Goal: Task Accomplishment & Management: Use online tool/utility

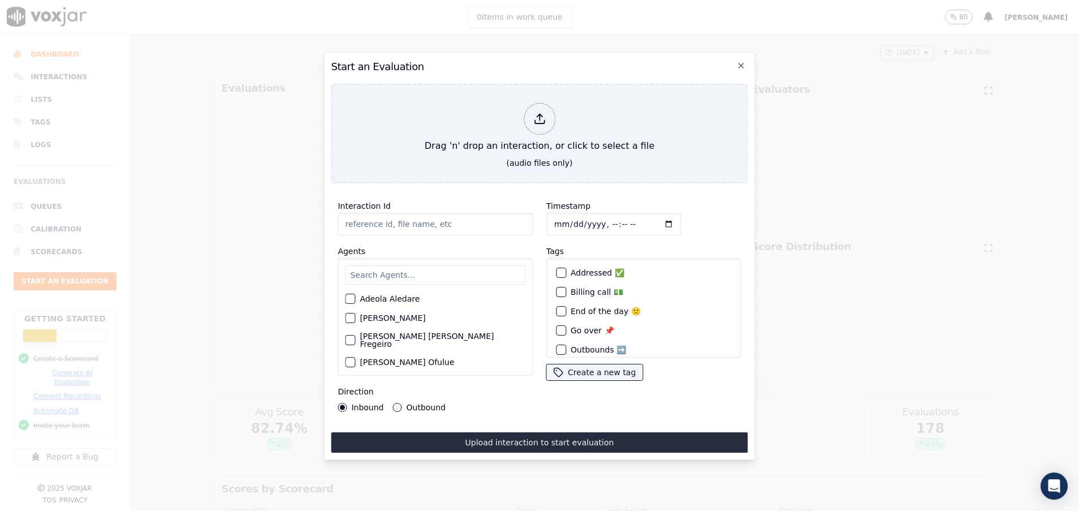
paste input "356468566"
type input "356468566"
click at [405, 270] on input "text" at bounding box center [435, 274] width 180 height 19
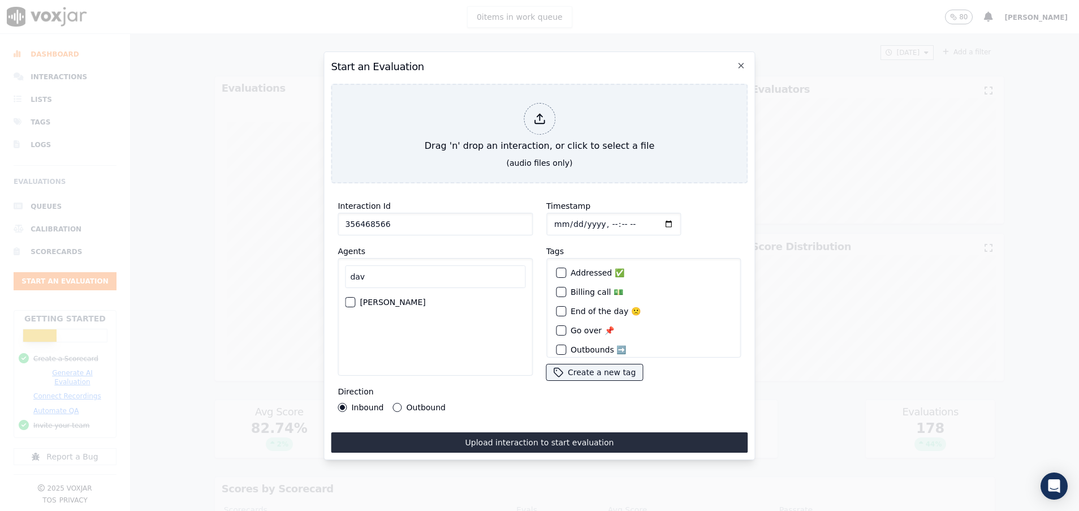
type input "dav"
click at [350, 298] on div "button" at bounding box center [349, 302] width 8 height 8
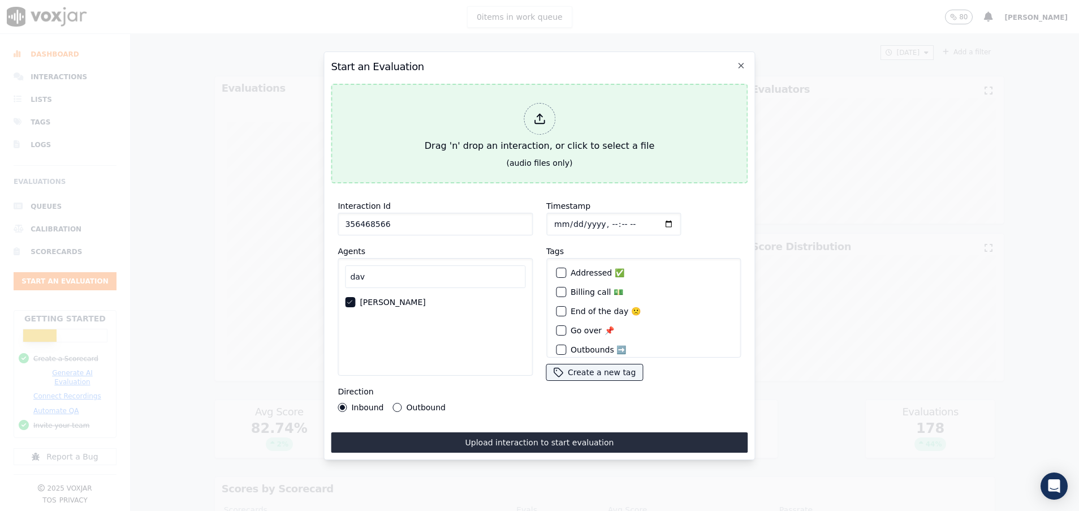
click at [434, 116] on div "Drag 'n' drop an interaction, or click to select a file" at bounding box center [539, 127] width 239 height 59
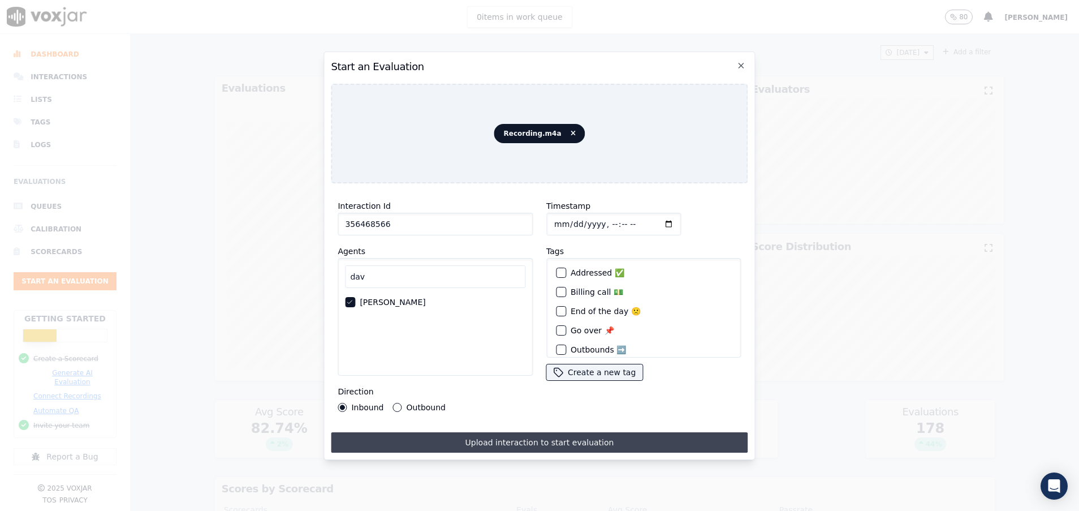
click at [457, 432] on button "Upload interaction to start evaluation" at bounding box center [539, 442] width 417 height 20
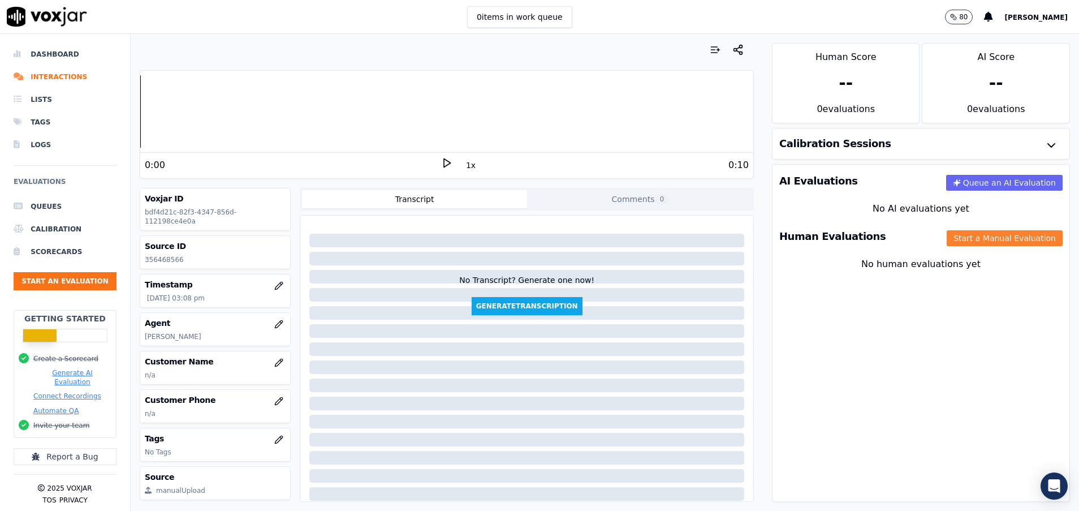
click at [947, 231] on button "Start a Manual Evaluation" at bounding box center [1005, 238] width 116 height 16
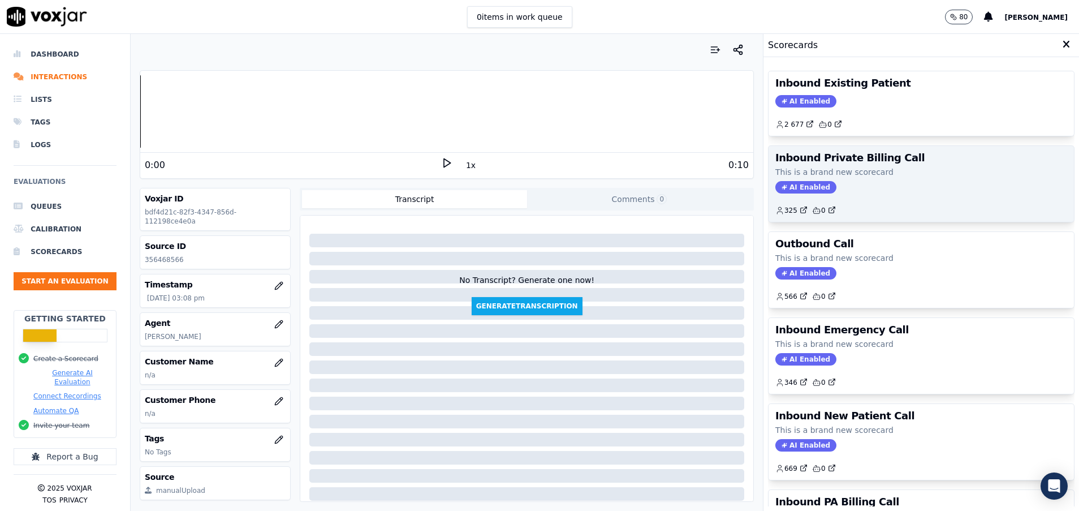
click at [865, 178] on div "Inbound Private Billing Call This is a brand new scorecard AI Enabled 325 0" at bounding box center [920, 184] width 305 height 76
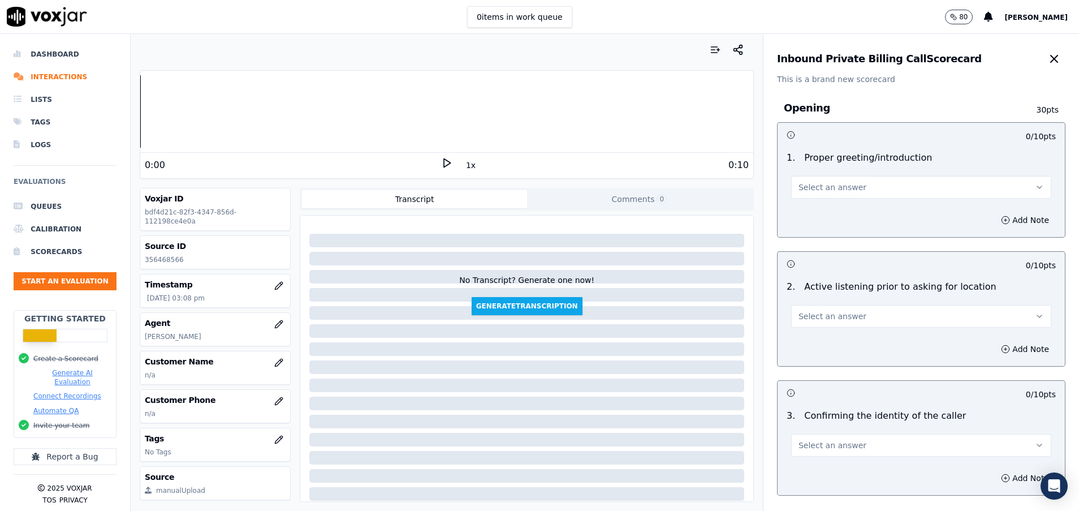
click at [865, 179] on button "Select an answer" at bounding box center [921, 187] width 260 height 23
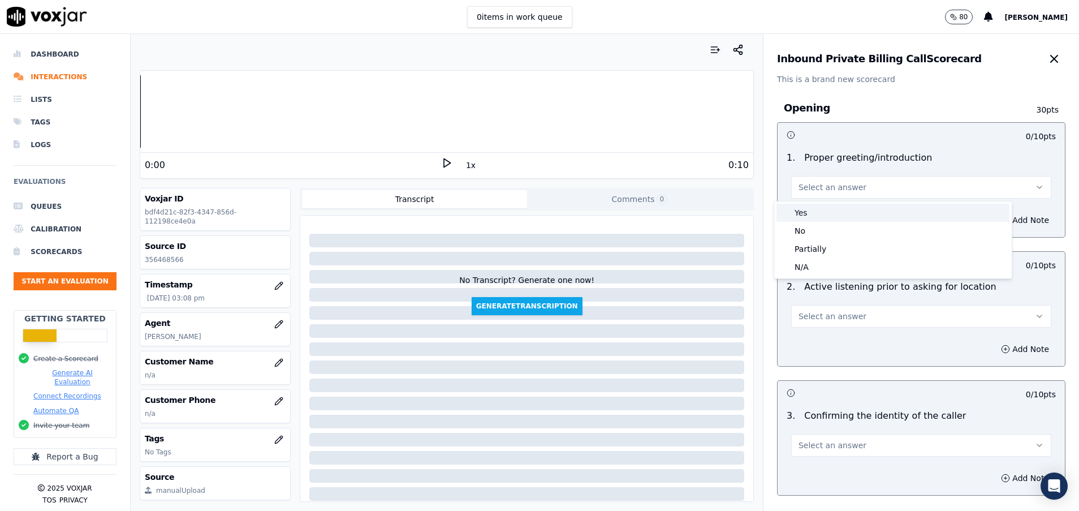
click at [845, 215] on div "Yes" at bounding box center [892, 213] width 233 height 18
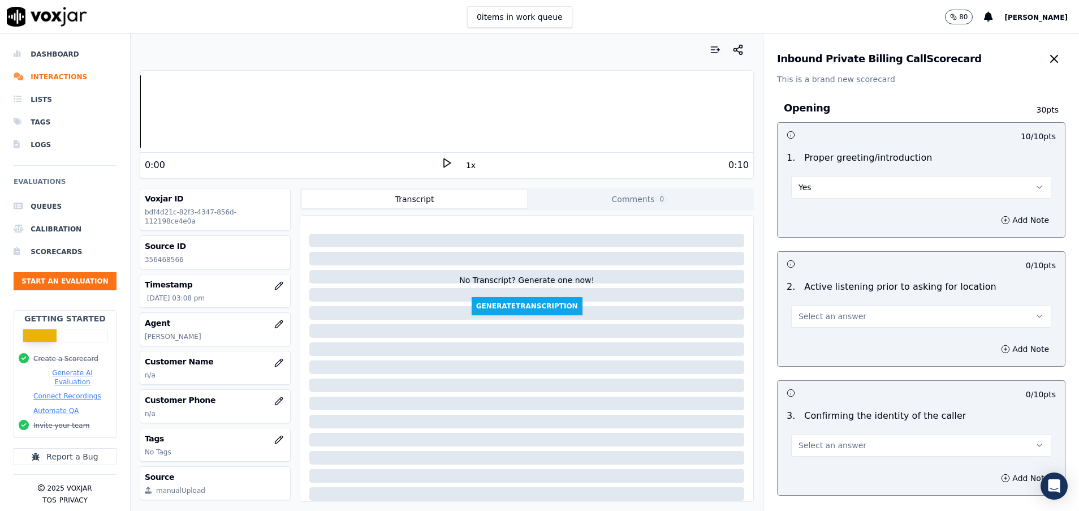
click at [833, 318] on span "Select an answer" at bounding box center [832, 315] width 68 height 11
click at [833, 342] on div "Yes" at bounding box center [892, 341] width 233 height 18
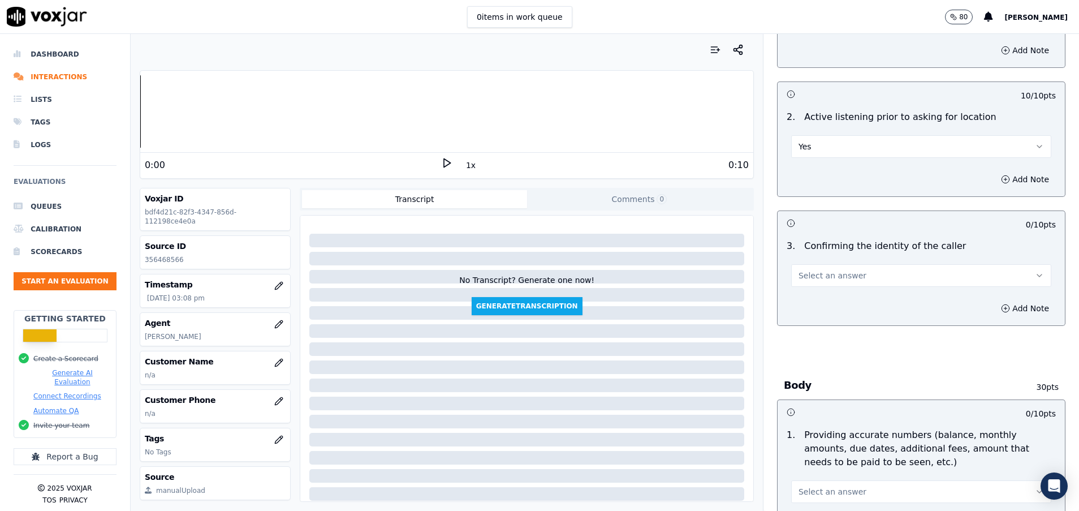
click at [869, 280] on button "Select an answer" at bounding box center [921, 275] width 260 height 23
click at [827, 317] on div "No" at bounding box center [892, 319] width 233 height 18
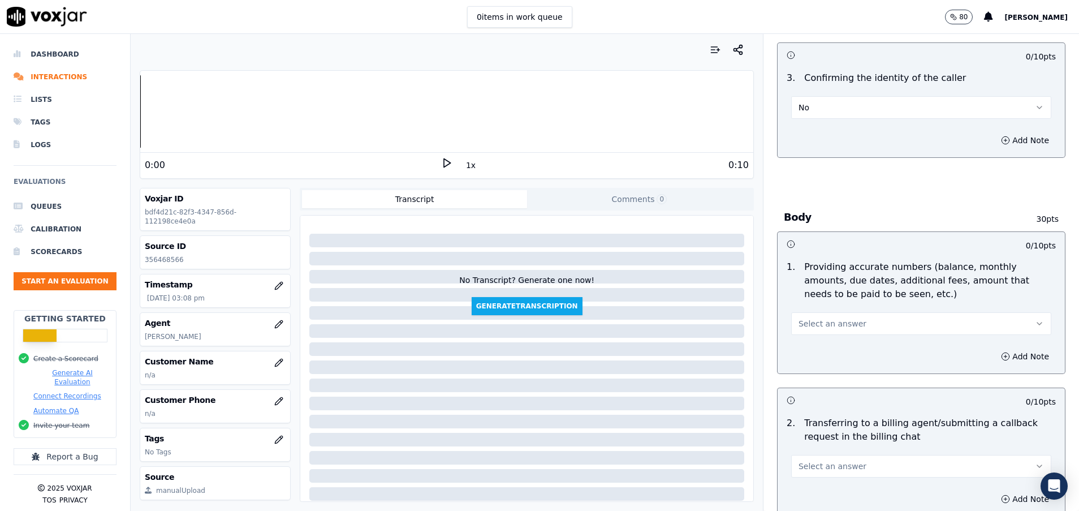
scroll to position [339, 0]
click at [921, 322] on button "Select an answer" at bounding box center [921, 321] width 260 height 23
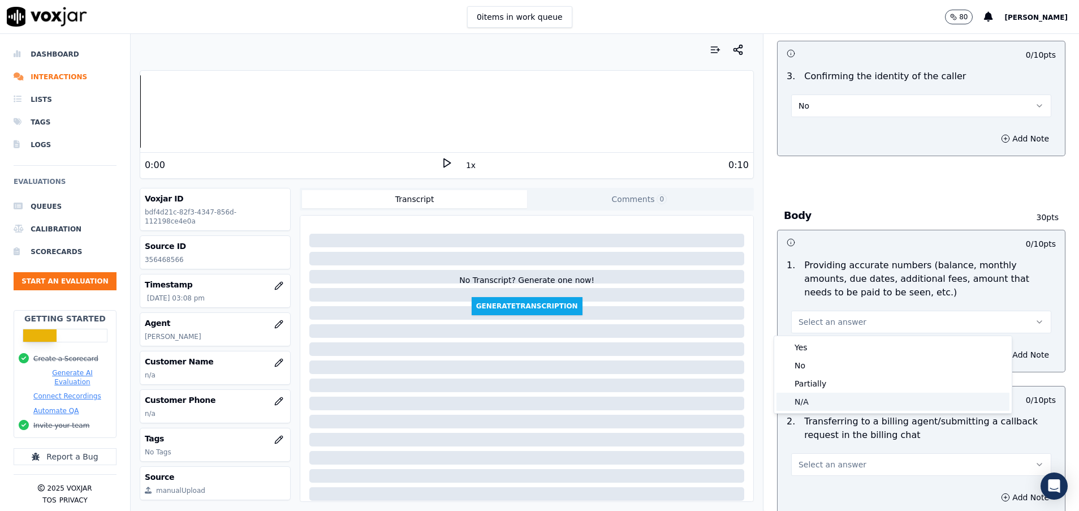
click at [814, 403] on div "N/A" at bounding box center [892, 401] width 233 height 18
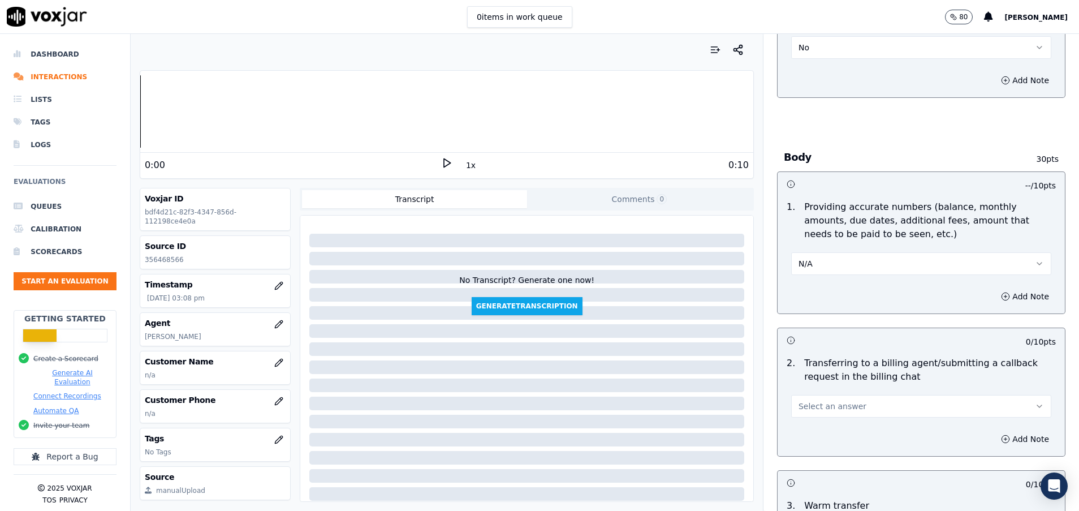
scroll to position [424, 0]
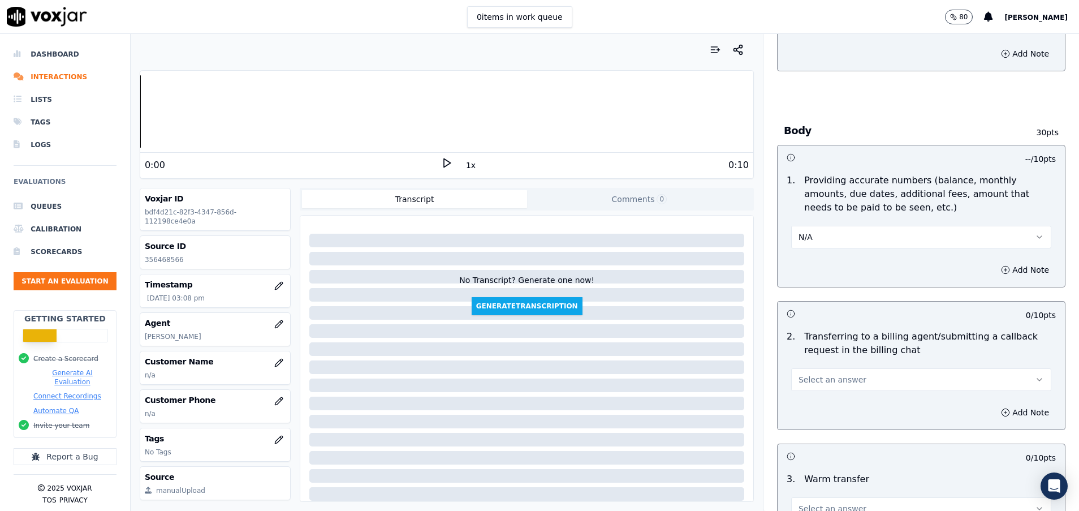
click at [812, 400] on div "Add Note" at bounding box center [920, 412] width 287 height 34
click at [811, 383] on span "Select an answer" at bounding box center [832, 379] width 68 height 11
click at [811, 438] on div "N/A" at bounding box center [892, 441] width 233 height 18
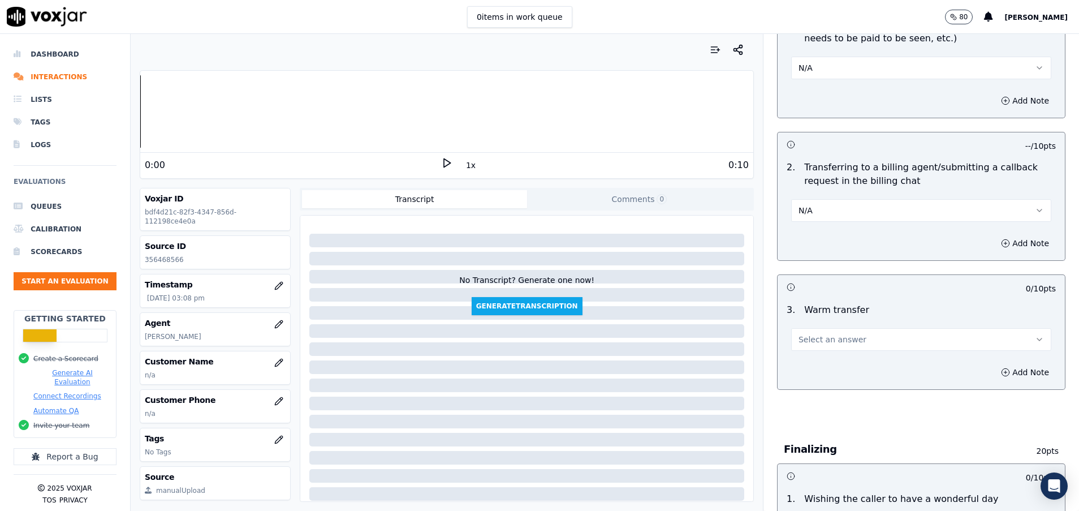
scroll to position [594, 0]
click at [814, 341] on span "Select an answer" at bounding box center [832, 338] width 68 height 11
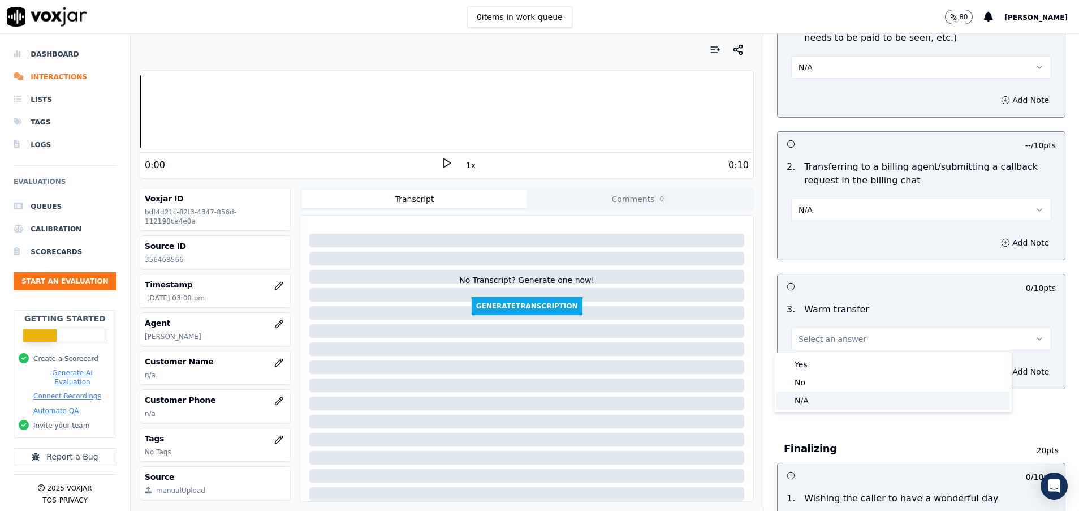
click at [815, 399] on div "N/A" at bounding box center [892, 400] width 233 height 18
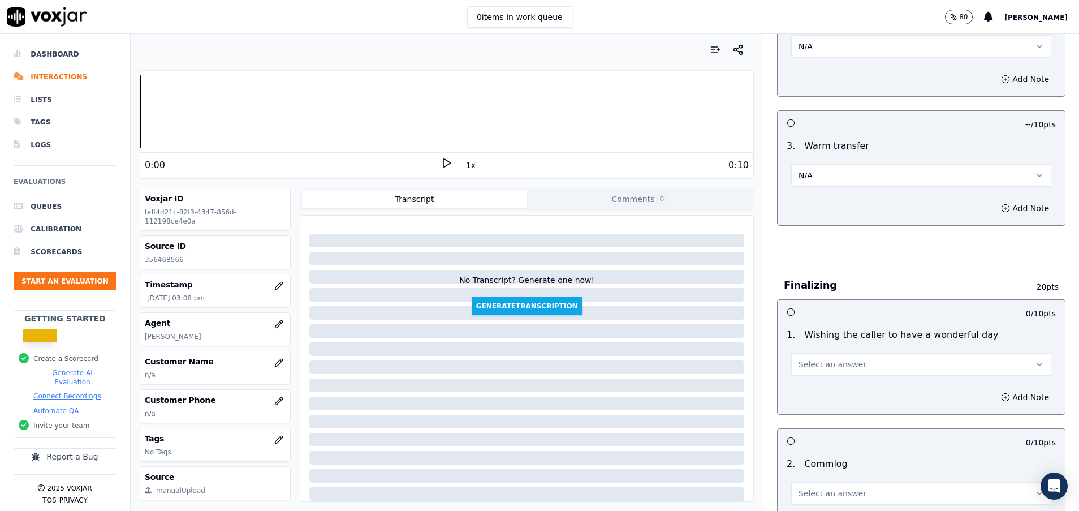
scroll to position [848, 0]
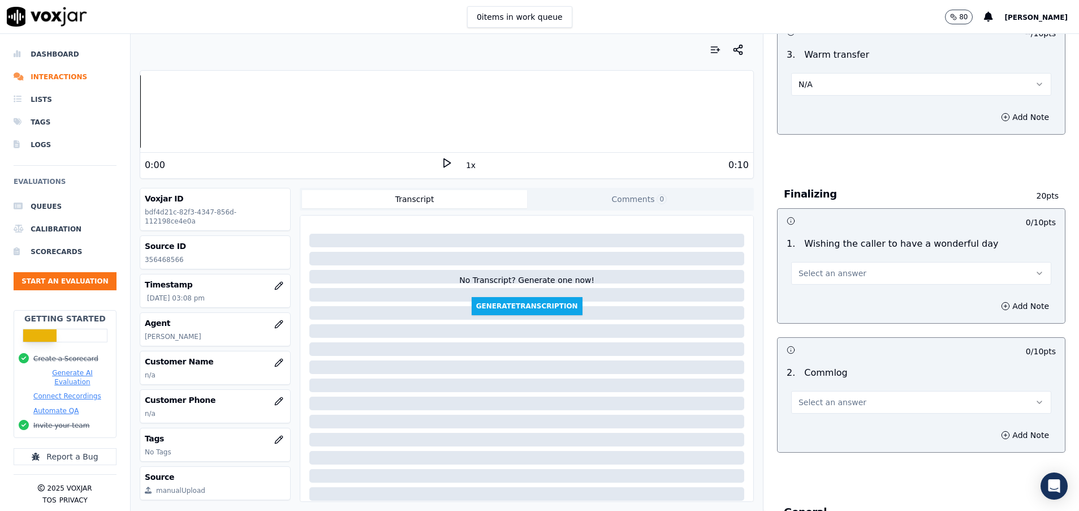
click at [801, 274] on span "Select an answer" at bounding box center [832, 272] width 68 height 11
click at [802, 292] on div "Yes" at bounding box center [892, 299] width 233 height 18
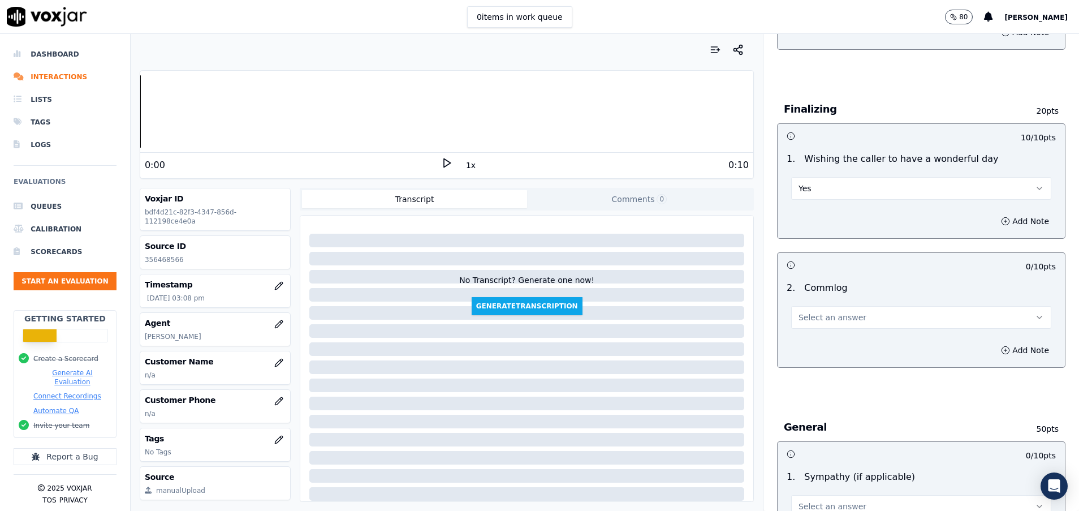
click at [802, 318] on span "Select an answer" at bounding box center [832, 317] width 68 height 11
click at [802, 354] on div "No" at bounding box center [892, 361] width 233 height 18
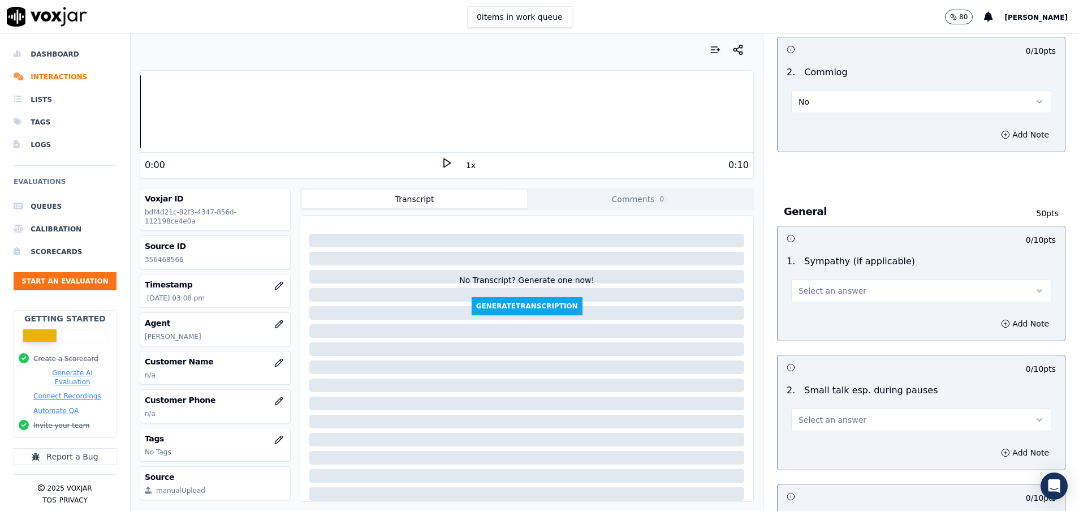
scroll to position [1187, 0]
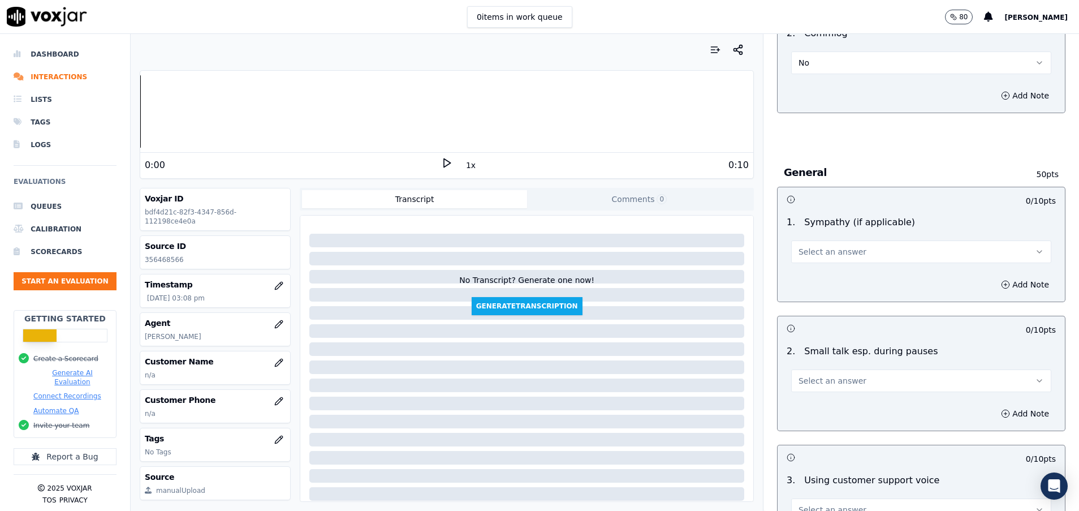
click at [810, 248] on span "Select an answer" at bounding box center [832, 251] width 68 height 11
click at [819, 315] on div "N/A" at bounding box center [892, 313] width 233 height 18
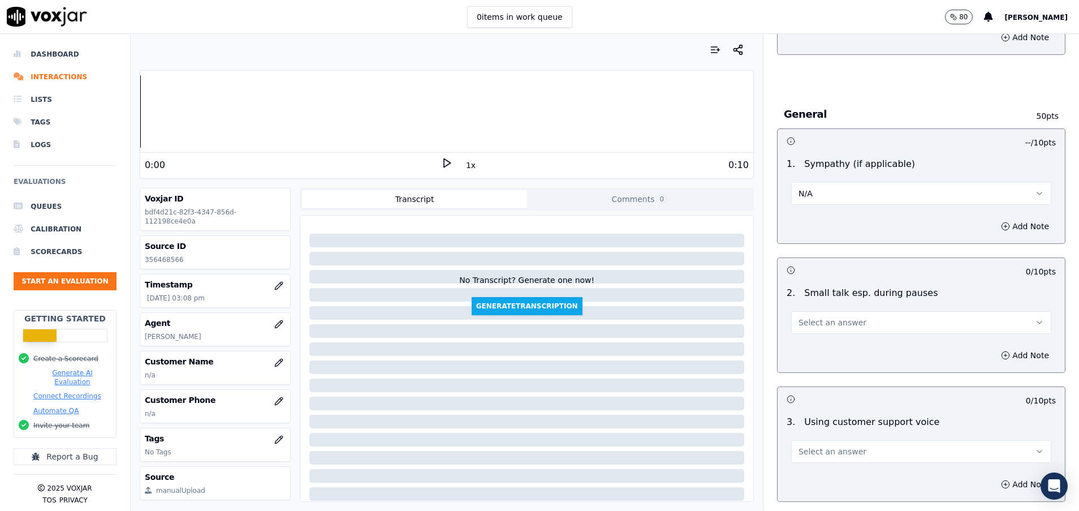
scroll to position [1272, 0]
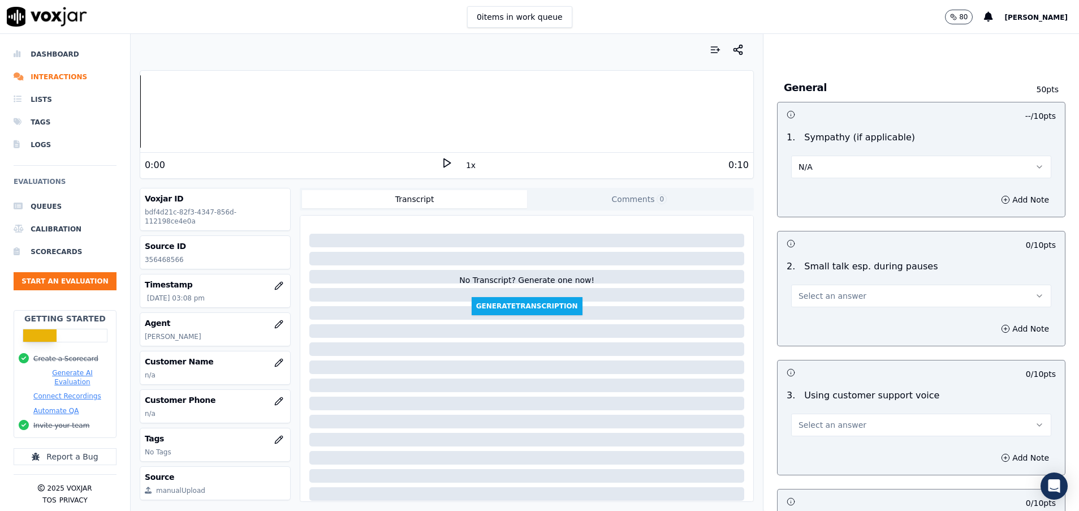
click at [818, 294] on span "Select an answer" at bounding box center [832, 295] width 68 height 11
click at [807, 338] on div "No" at bounding box center [892, 339] width 233 height 18
click at [907, 418] on button "Select an answer" at bounding box center [921, 424] width 260 height 23
click at [840, 451] on div "Yes" at bounding box center [892, 450] width 233 height 18
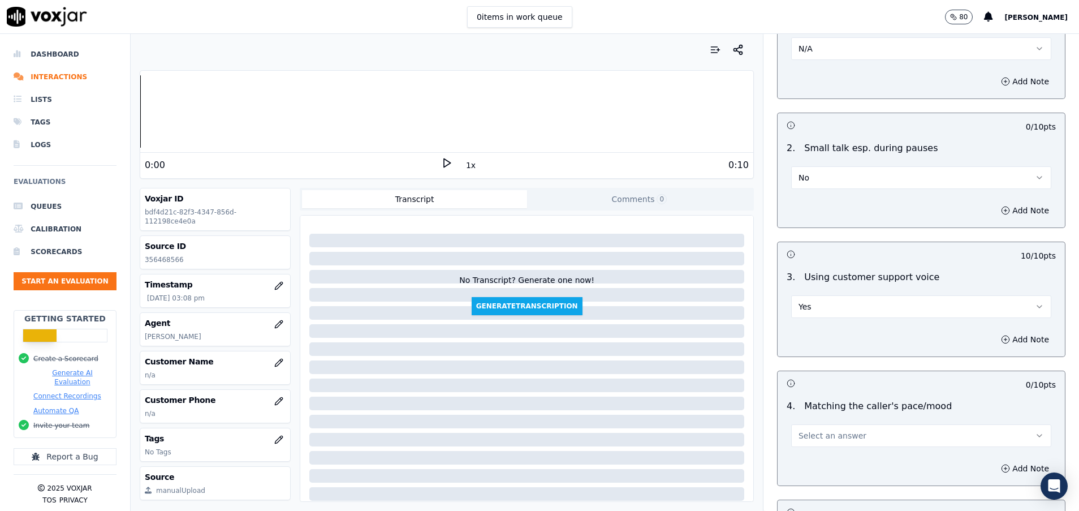
scroll to position [1442, 0]
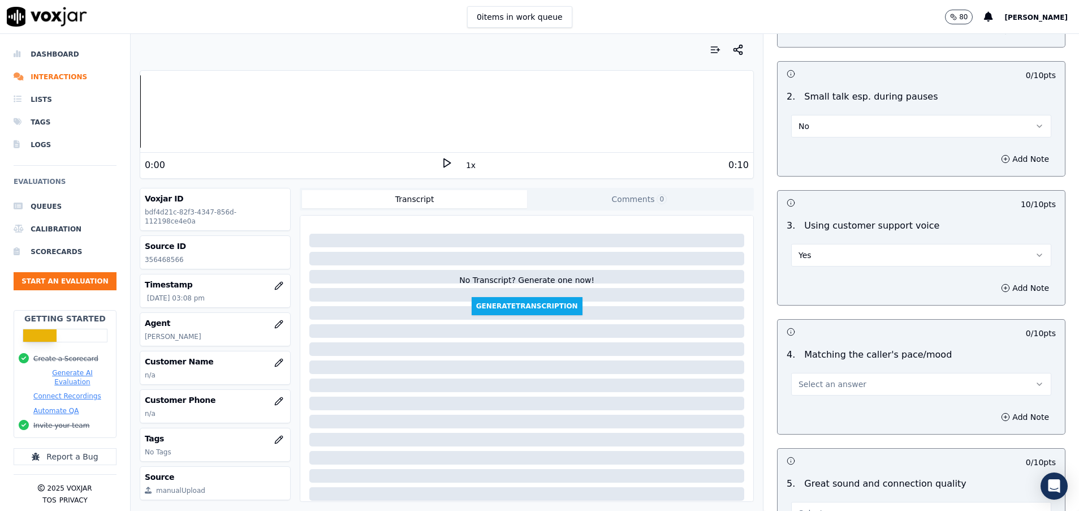
click at [830, 381] on span "Select an answer" at bounding box center [832, 383] width 68 height 11
click at [810, 408] on div "Yes" at bounding box center [892, 409] width 233 height 18
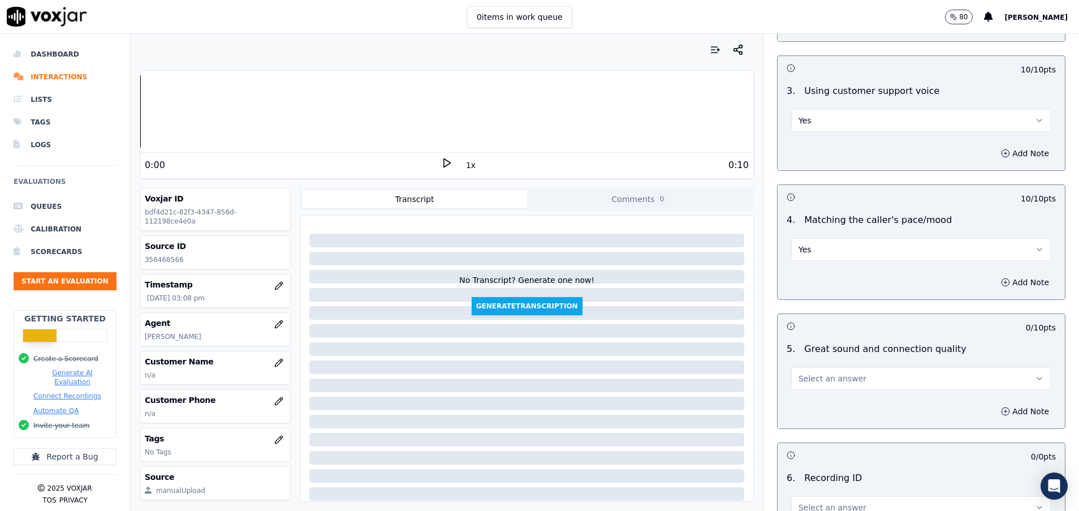
scroll to position [1612, 0]
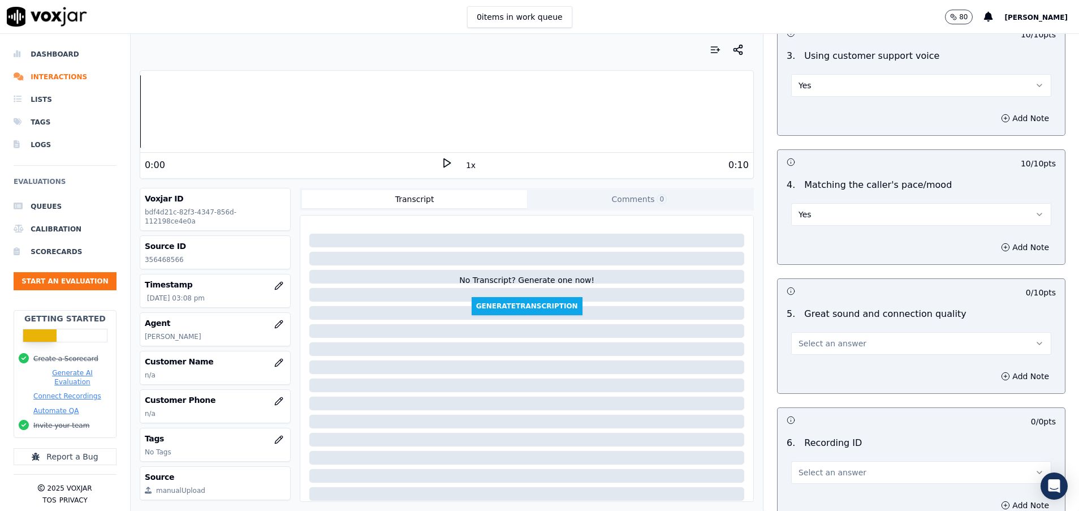
click at [807, 351] on button "Select an answer" at bounding box center [921, 343] width 260 height 23
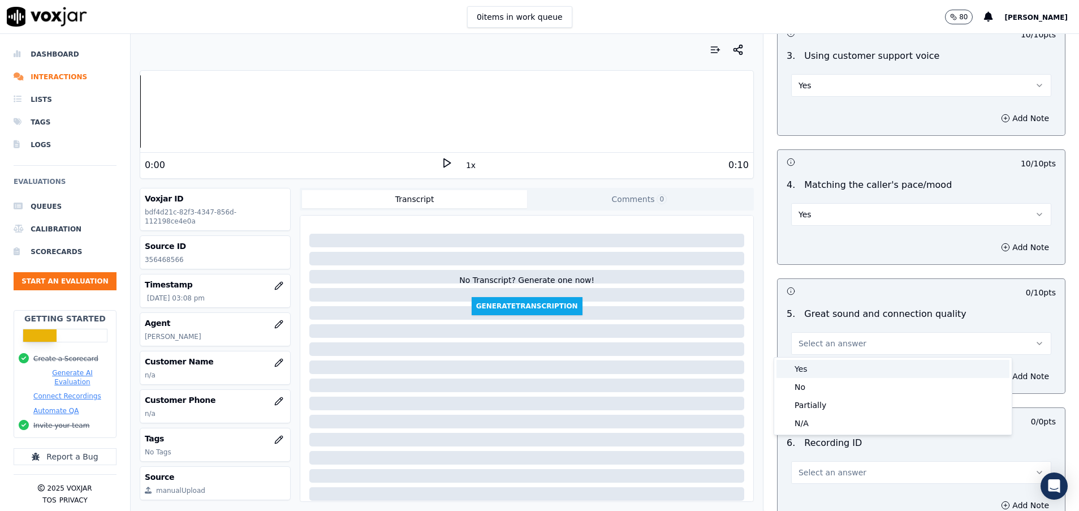
click at [813, 366] on div "Yes" at bounding box center [892, 369] width 233 height 18
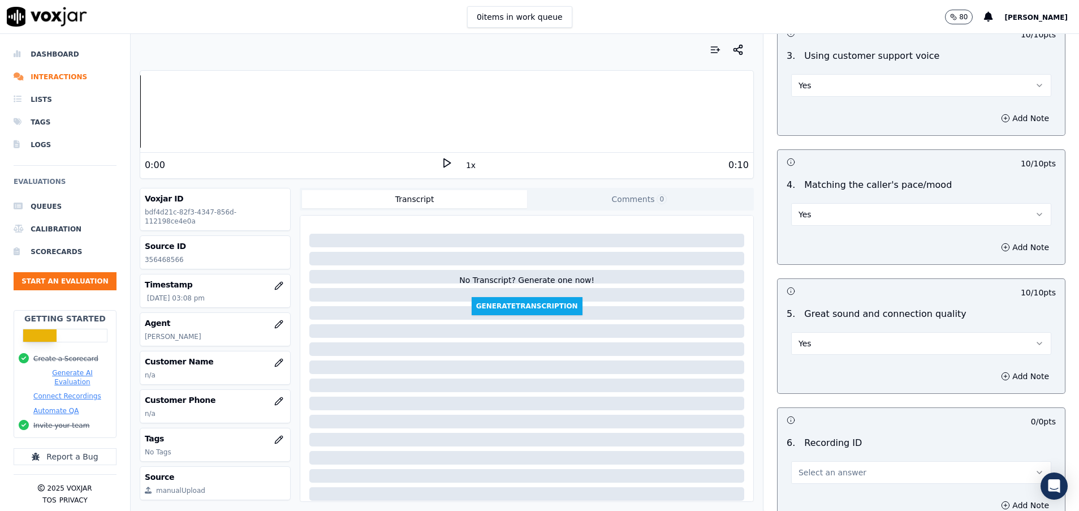
scroll to position [1696, 0]
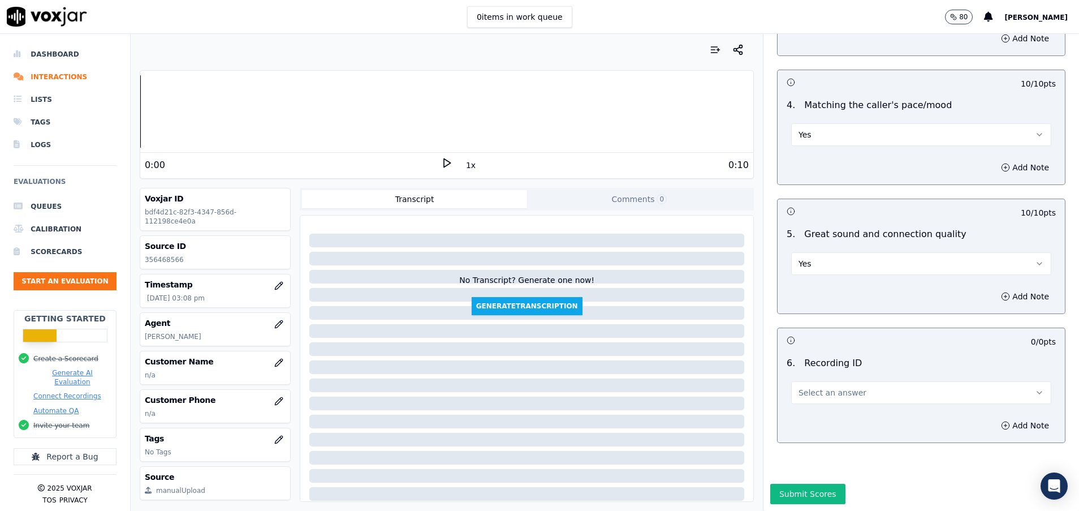
click at [822, 387] on span "Select an answer" at bounding box center [832, 392] width 68 height 11
click at [833, 412] on div "N/A" at bounding box center [892, 420] width 233 height 18
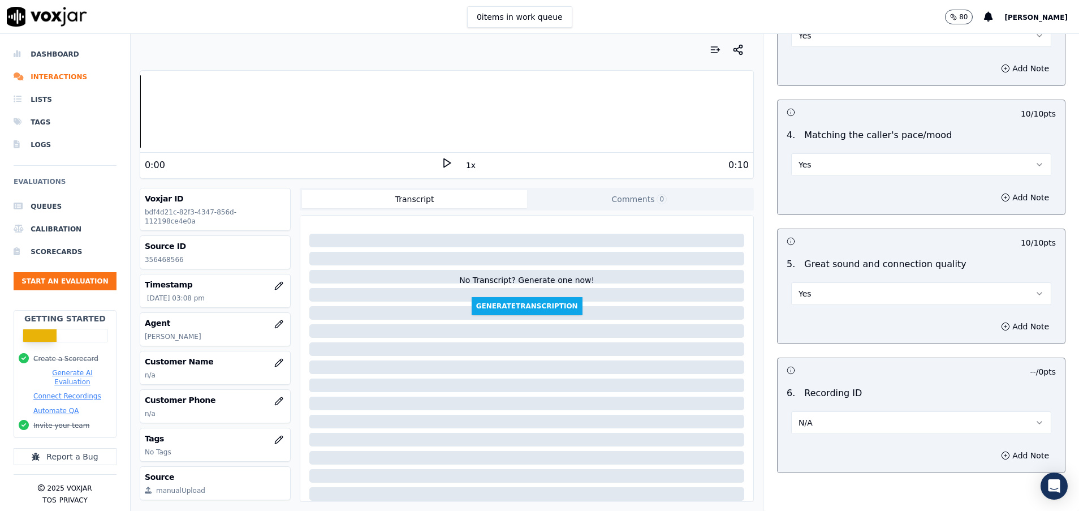
scroll to position [1730, 0]
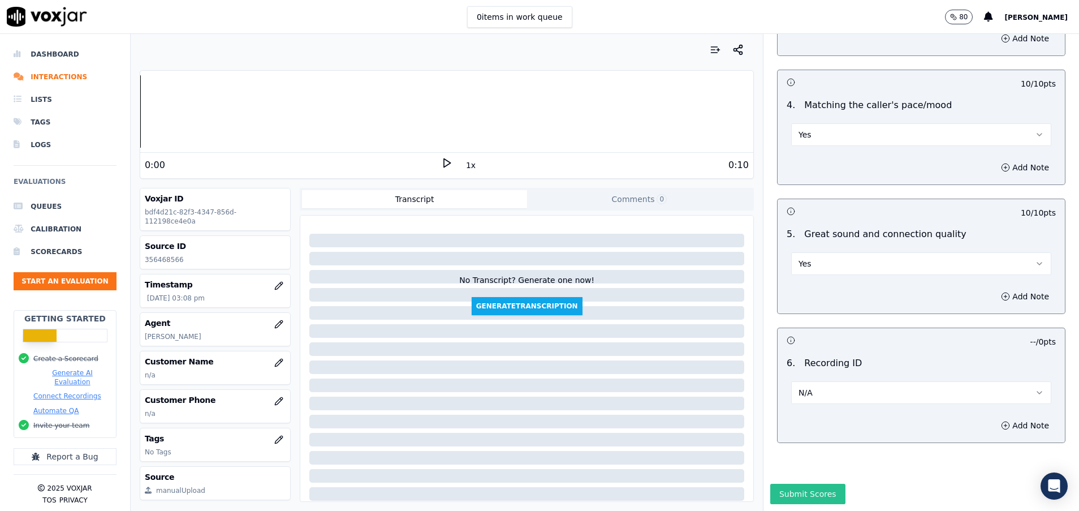
click at [802, 483] on button "Submit Scores" at bounding box center [807, 493] width 75 height 20
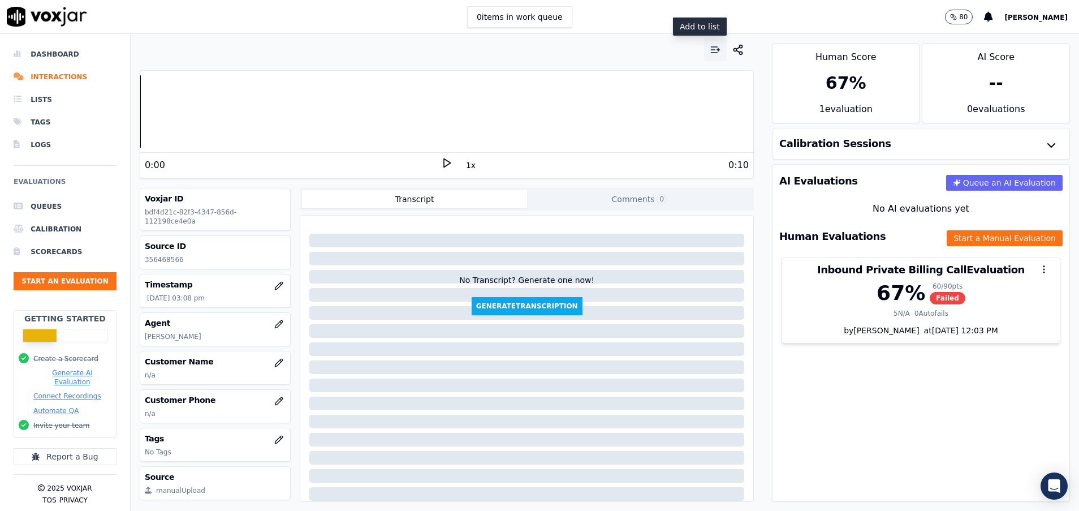
click at [710, 45] on icon "button" at bounding box center [715, 49] width 11 height 11
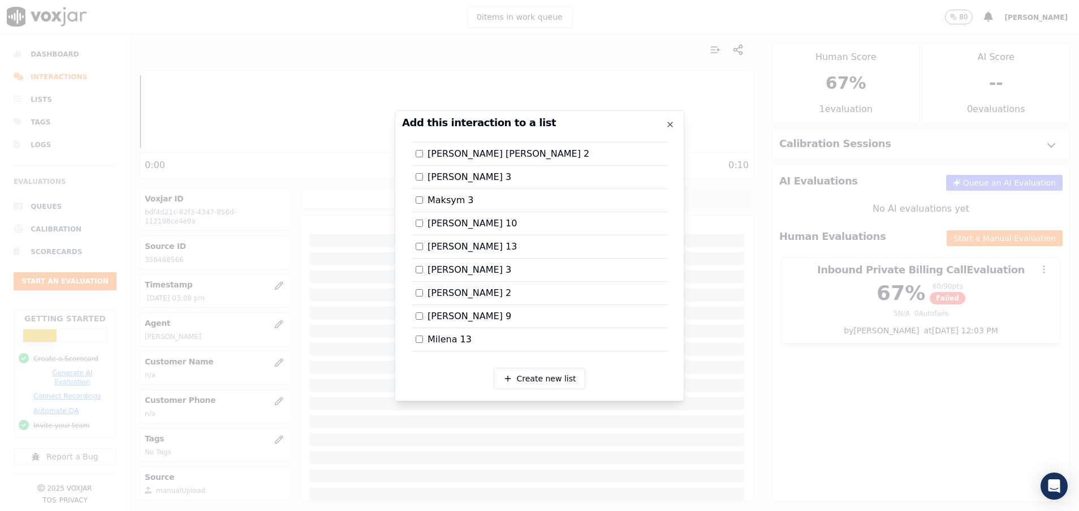
scroll to position [1165, 0]
click at [836, 401] on div at bounding box center [539, 255] width 1079 height 511
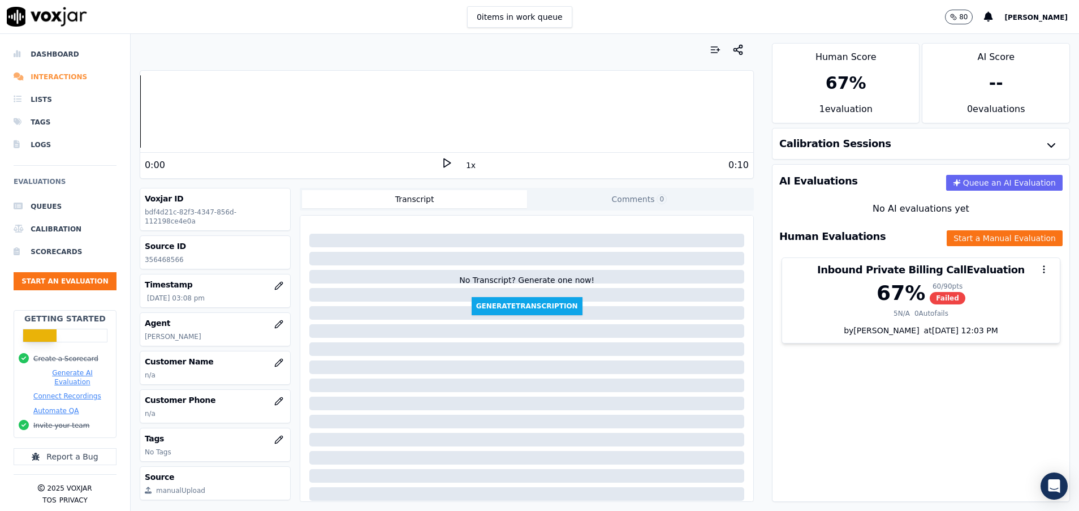
click at [76, 80] on li "Interactions" at bounding box center [65, 77] width 103 height 23
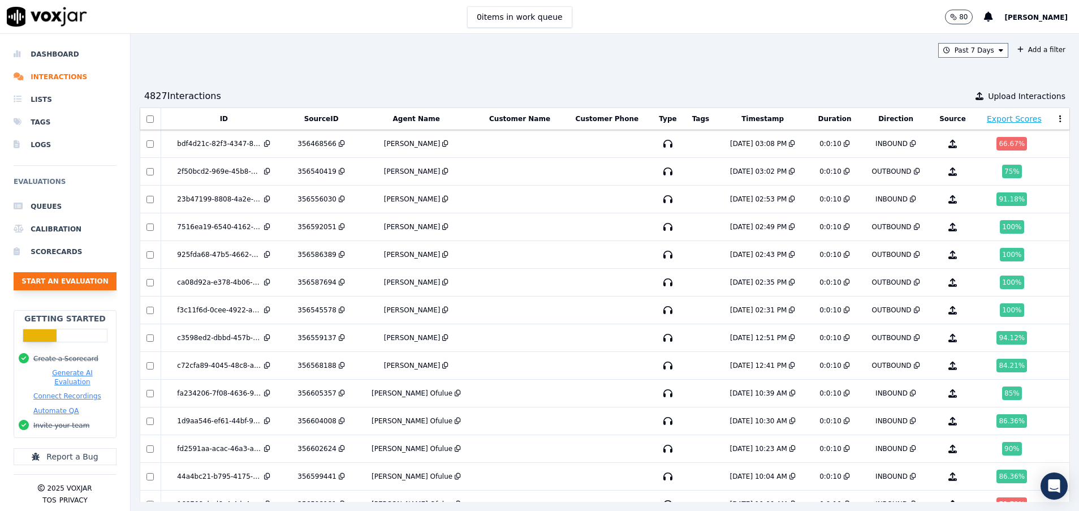
click at [107, 280] on button "Start an Evaluation" at bounding box center [65, 281] width 103 height 18
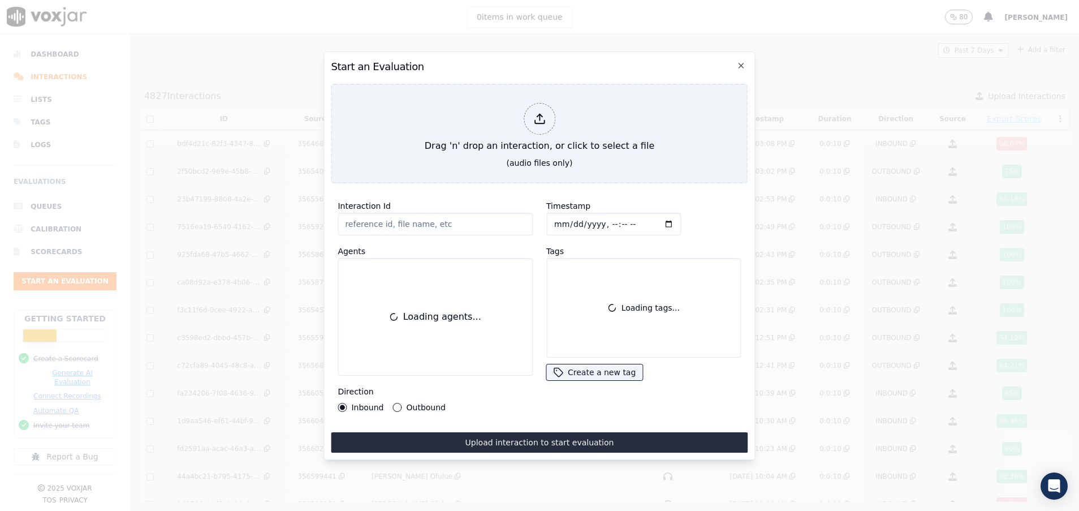
paste input "356448237"
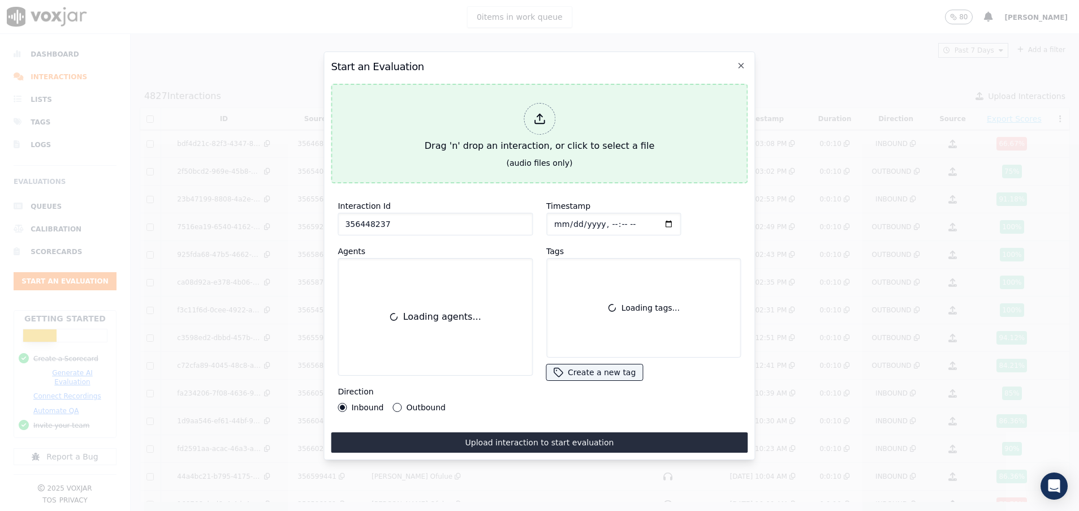
type input "356448237"
click at [444, 141] on div "Drag 'n' drop an interaction, or click to select a file" at bounding box center [539, 127] width 239 height 59
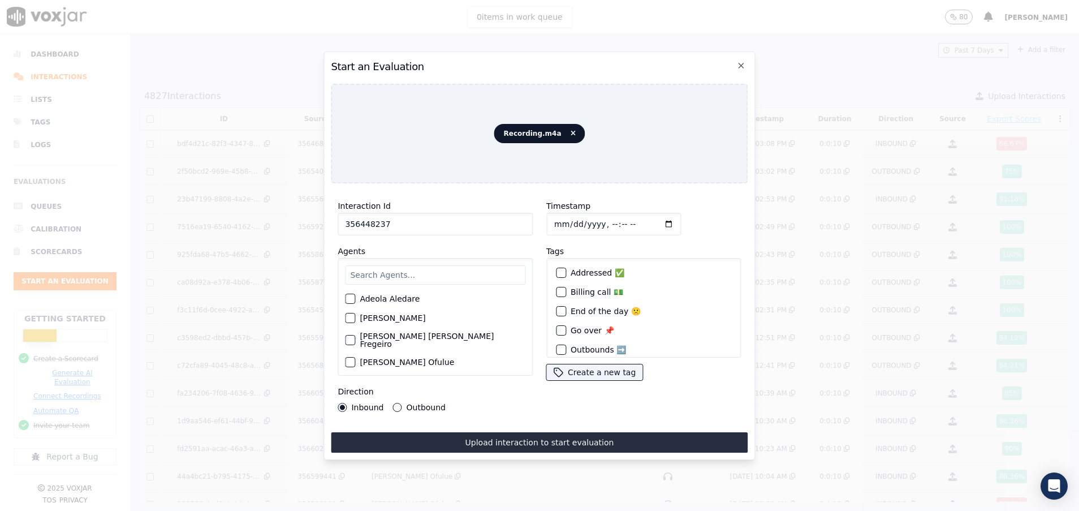
click at [361, 266] on input "text" at bounding box center [435, 274] width 180 height 19
type input "dav"
click at [355, 297] on button "[PERSON_NAME]" at bounding box center [350, 302] width 10 height 10
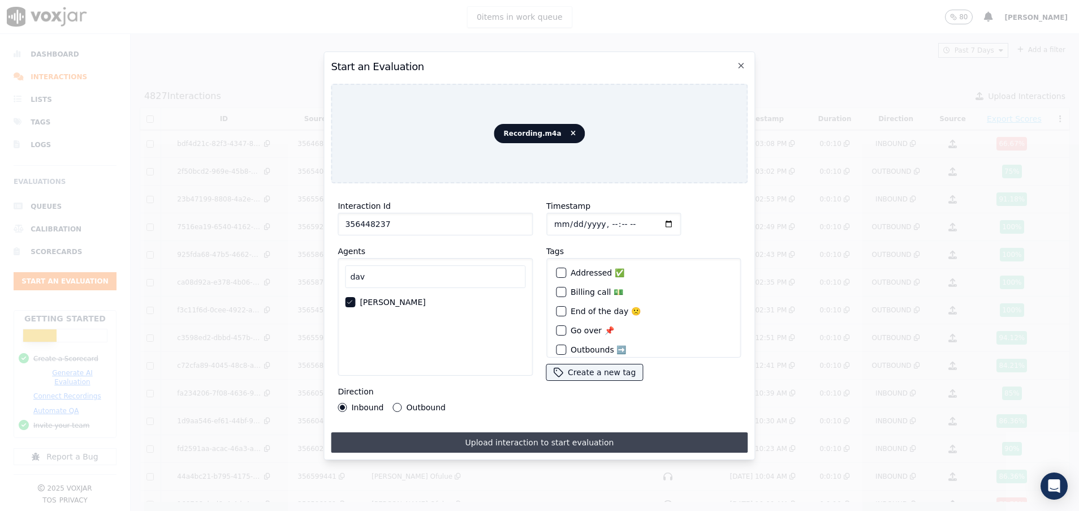
click at [456, 436] on button "Upload interaction to start evaluation" at bounding box center [539, 442] width 417 height 20
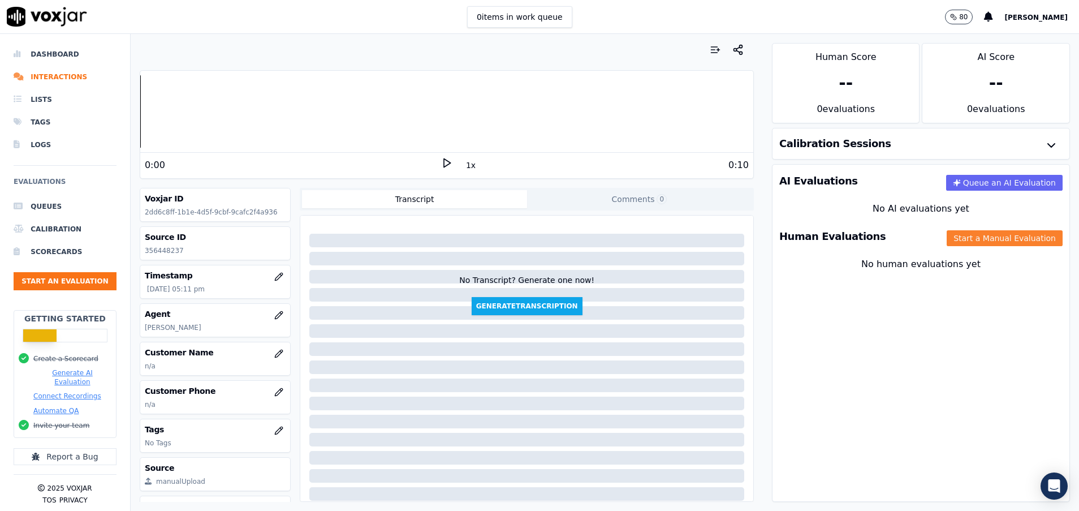
click at [966, 235] on button "Start a Manual Evaluation" at bounding box center [1005, 238] width 116 height 16
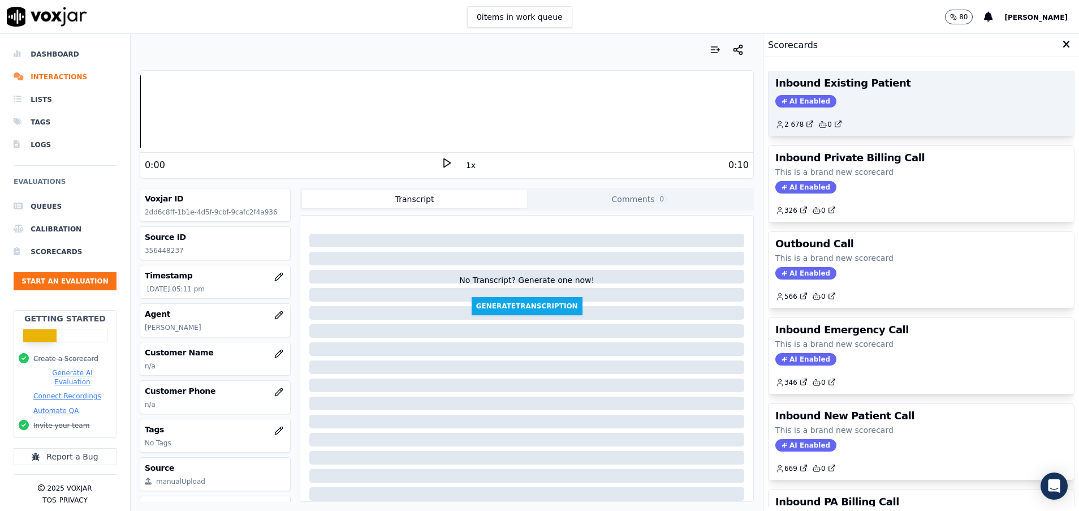
click at [901, 93] on div "Inbound Existing Patient AI Enabled 2 678 0" at bounding box center [920, 103] width 305 height 64
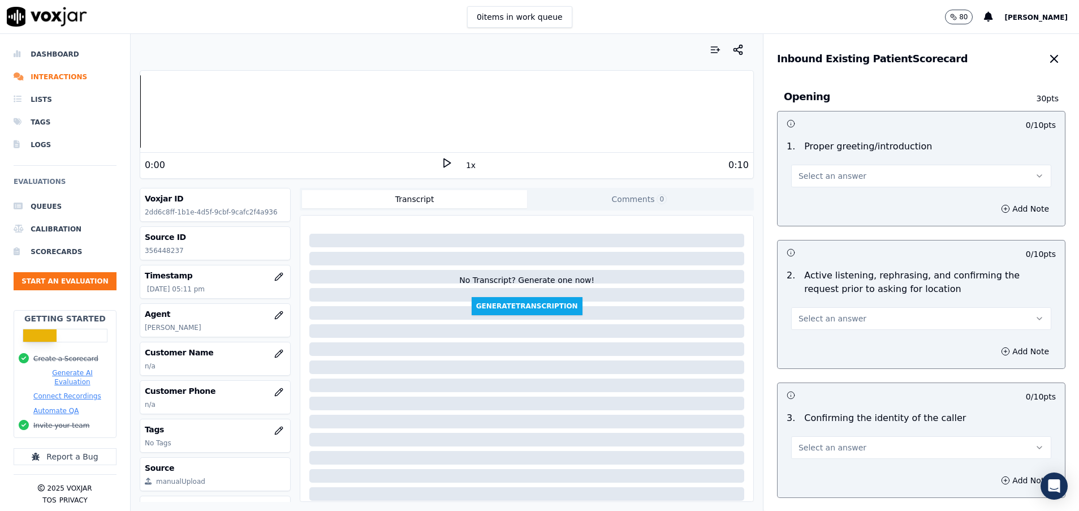
click at [836, 180] on span "Select an answer" at bounding box center [832, 175] width 68 height 11
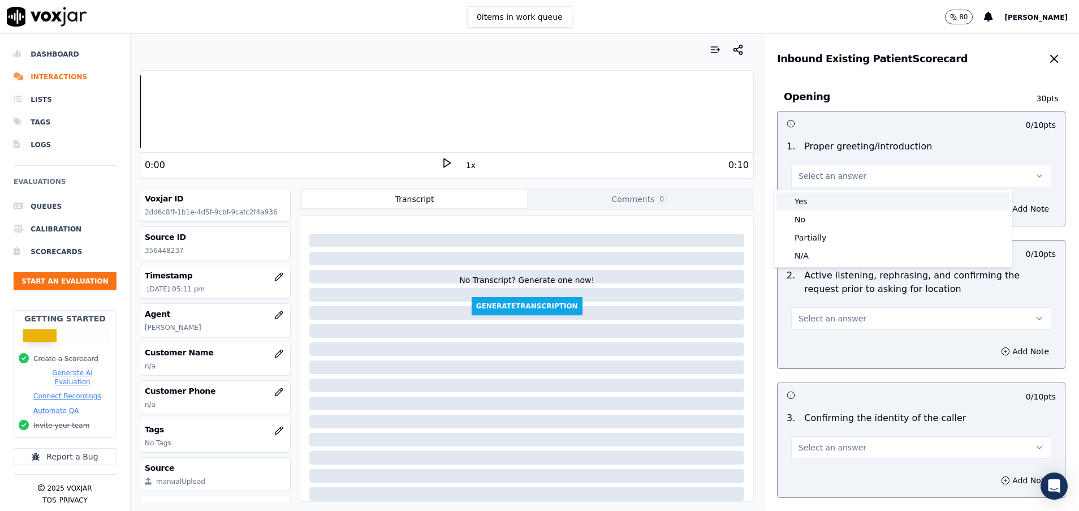
click at [830, 200] on div "Yes" at bounding box center [892, 201] width 233 height 18
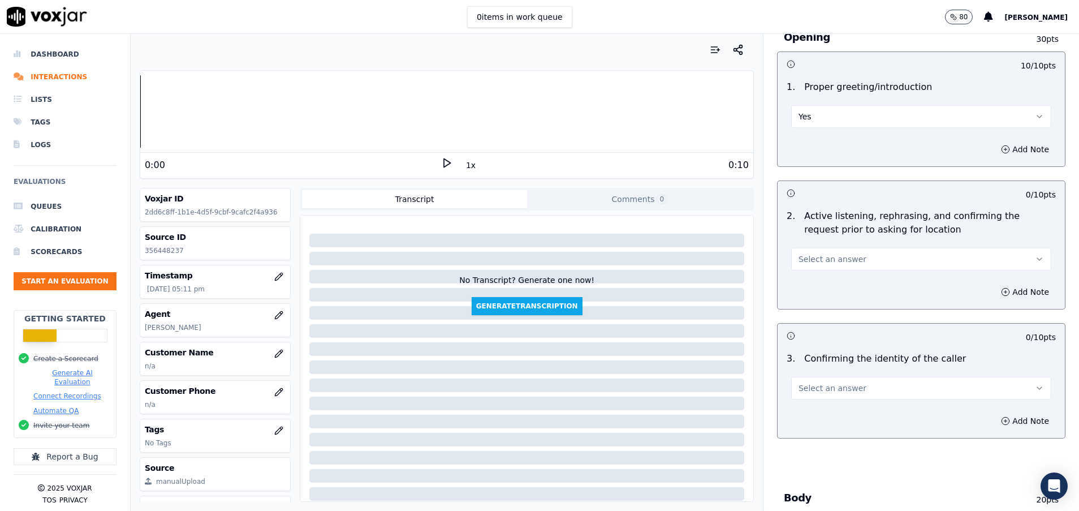
scroll to position [85, 0]
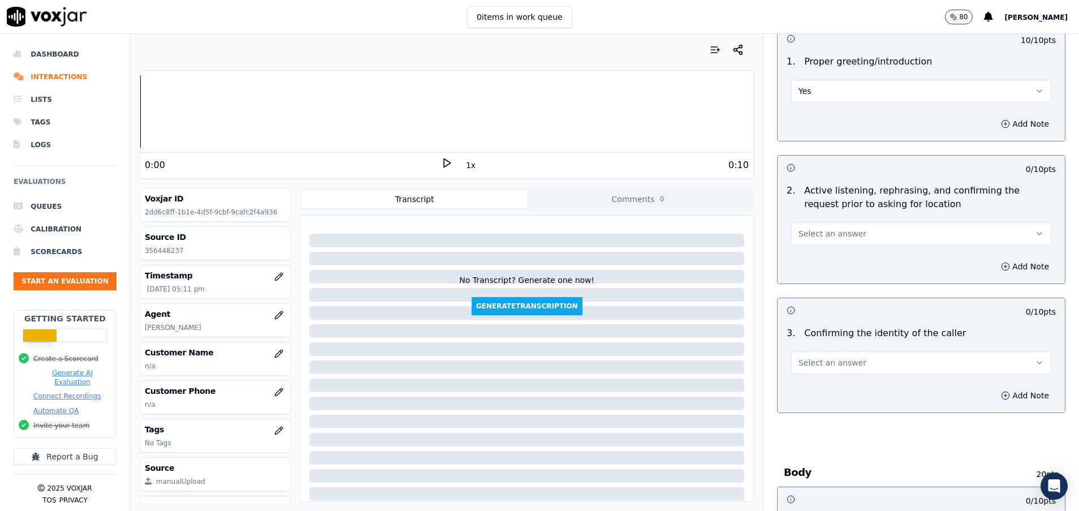
click at [832, 228] on span "Select an answer" at bounding box center [832, 233] width 68 height 11
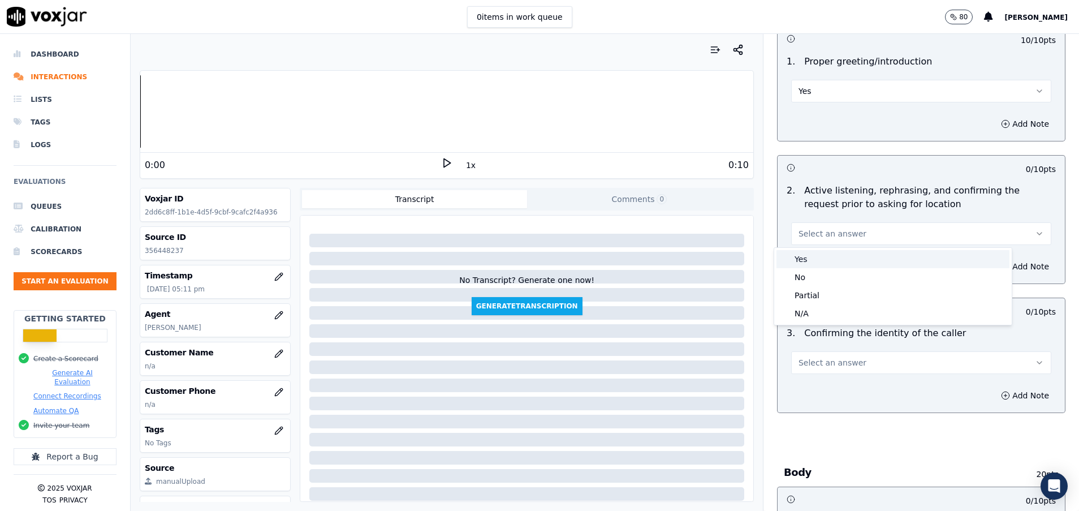
click at [822, 252] on div "Yes" at bounding box center [892, 259] width 233 height 18
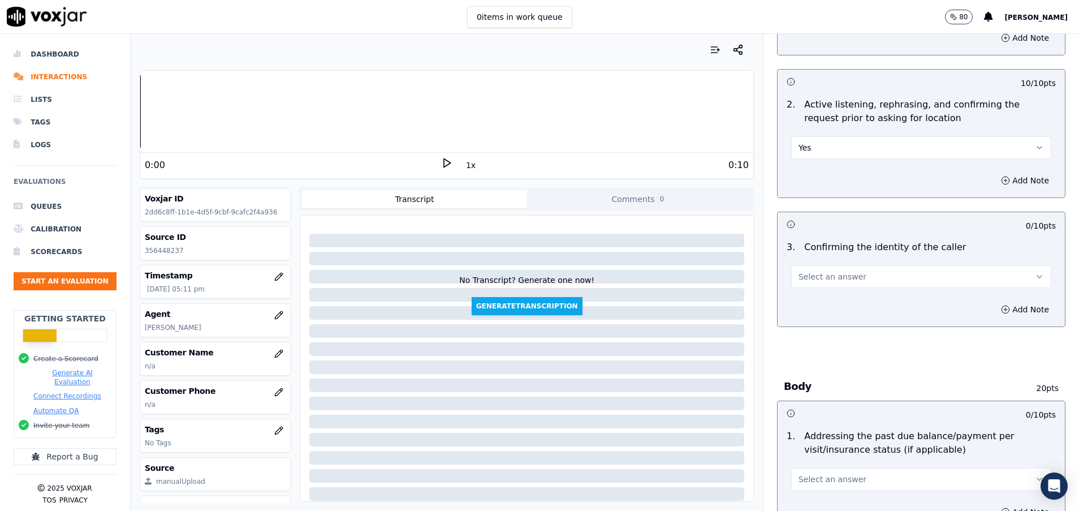
scroll to position [254, 0]
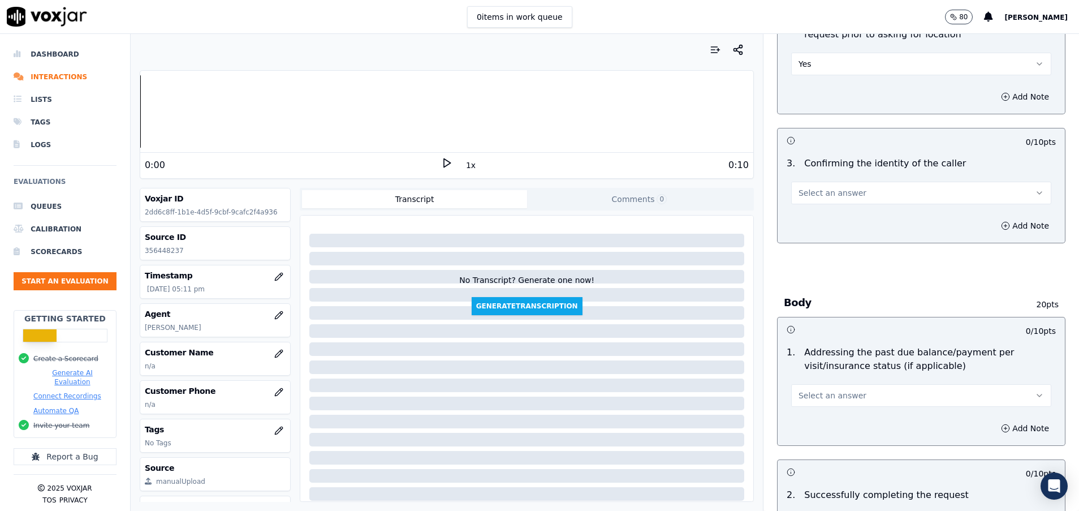
click at [875, 204] on button "Select an answer" at bounding box center [921, 193] width 260 height 23
click at [850, 221] on div "Yes" at bounding box center [892, 218] width 233 height 18
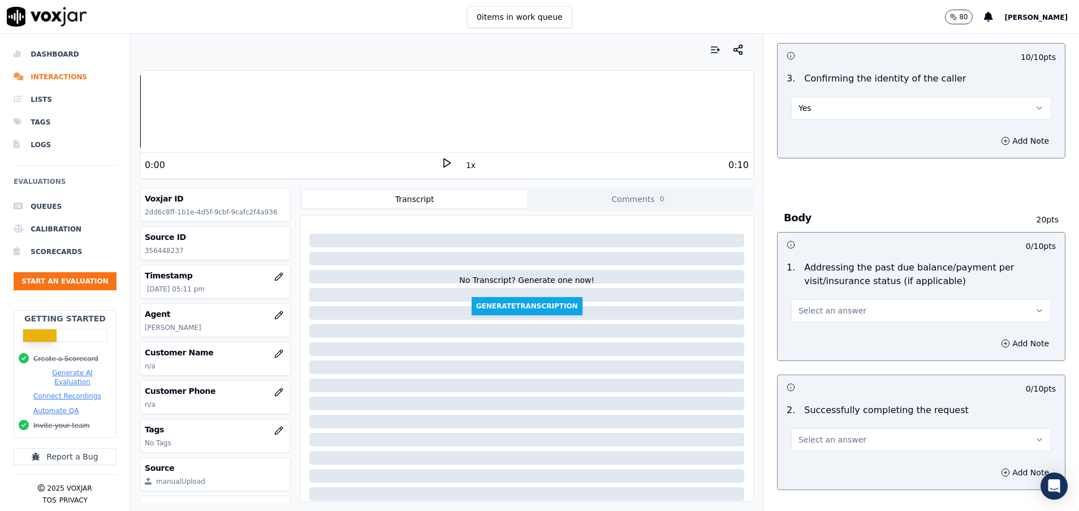
click at [833, 311] on span "Select an answer" at bounding box center [832, 310] width 68 height 11
click at [824, 373] on div "N/A" at bounding box center [892, 372] width 233 height 18
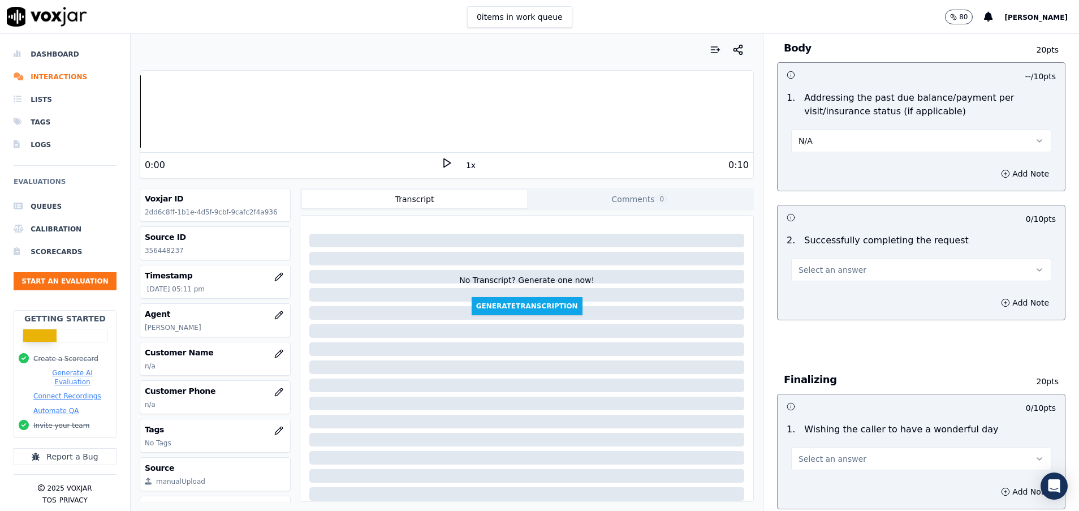
click at [866, 276] on button "Select an answer" at bounding box center [921, 269] width 260 height 23
click at [867, 296] on div "Yes" at bounding box center [892, 295] width 233 height 18
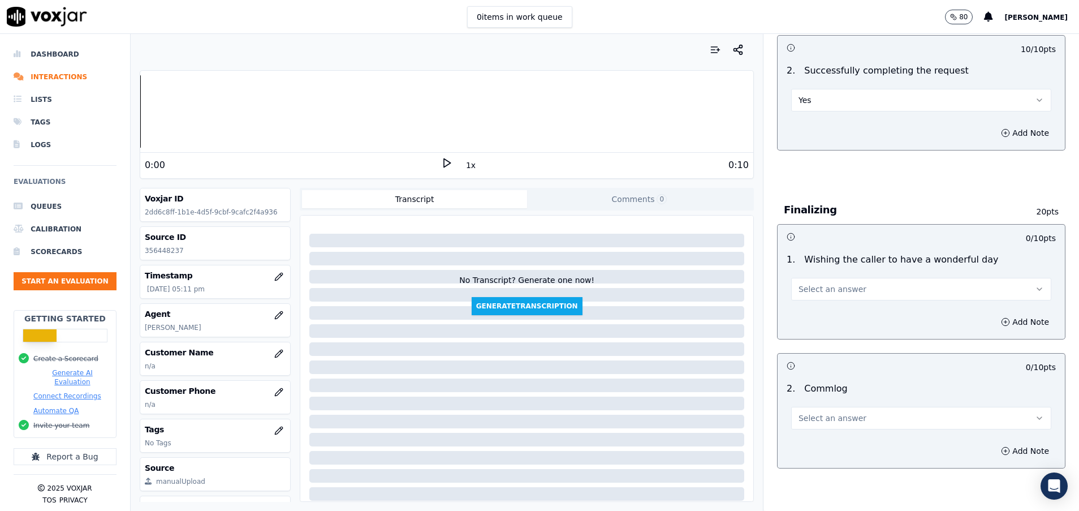
click at [867, 296] on button "Select an answer" at bounding box center [921, 289] width 260 height 23
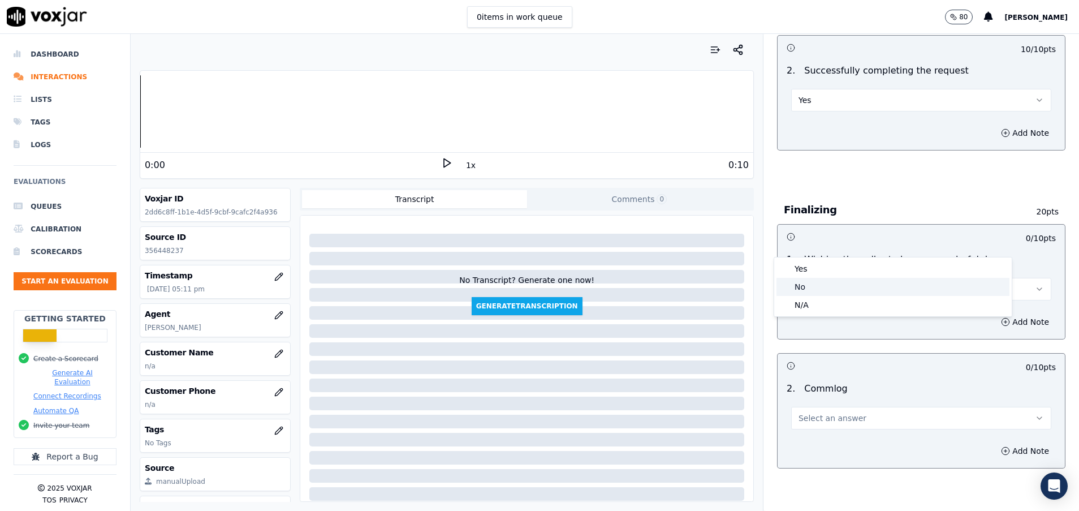
scroll to position [763, 0]
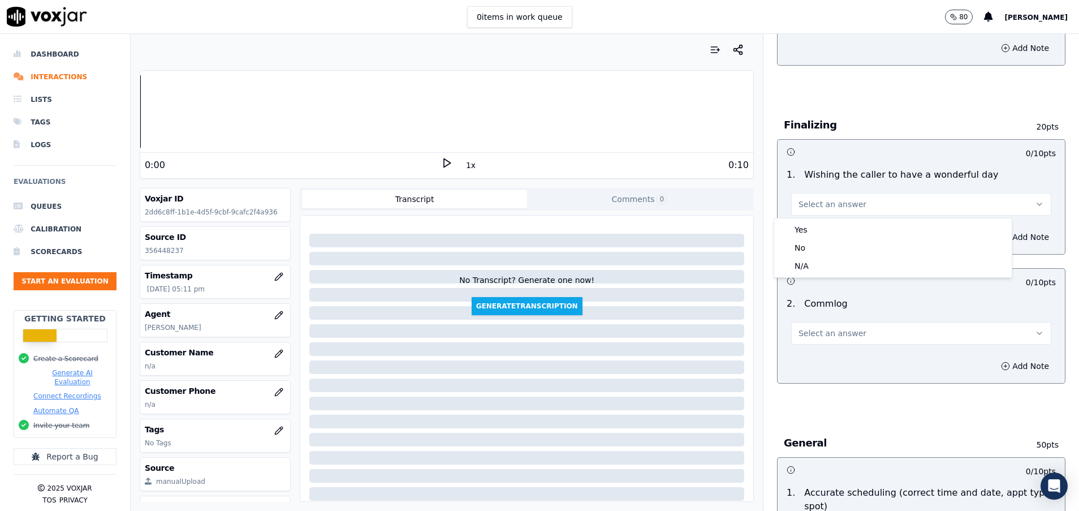
click at [866, 329] on button "Select an answer" at bounding box center [921, 333] width 260 height 23
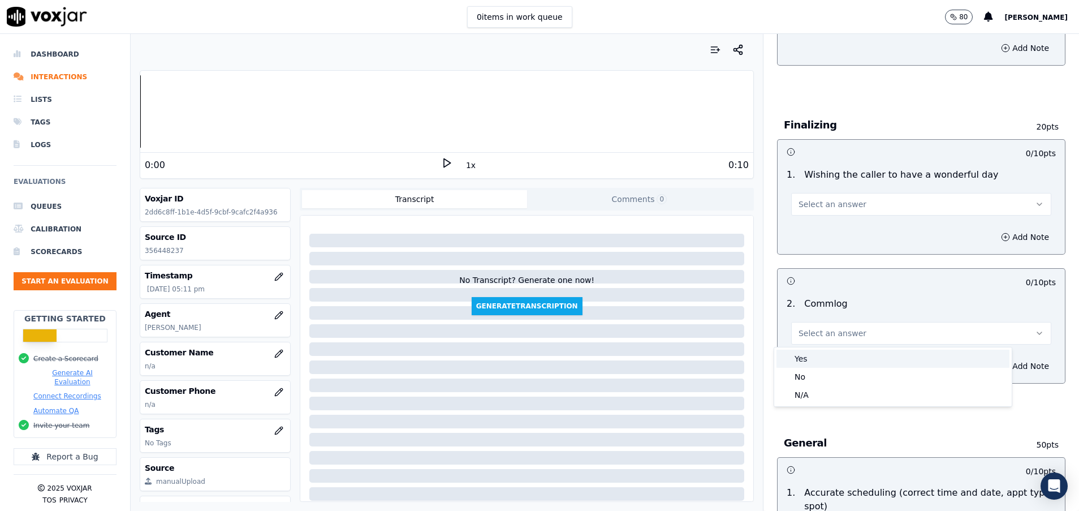
click at [870, 353] on div "Yes" at bounding box center [892, 358] width 233 height 18
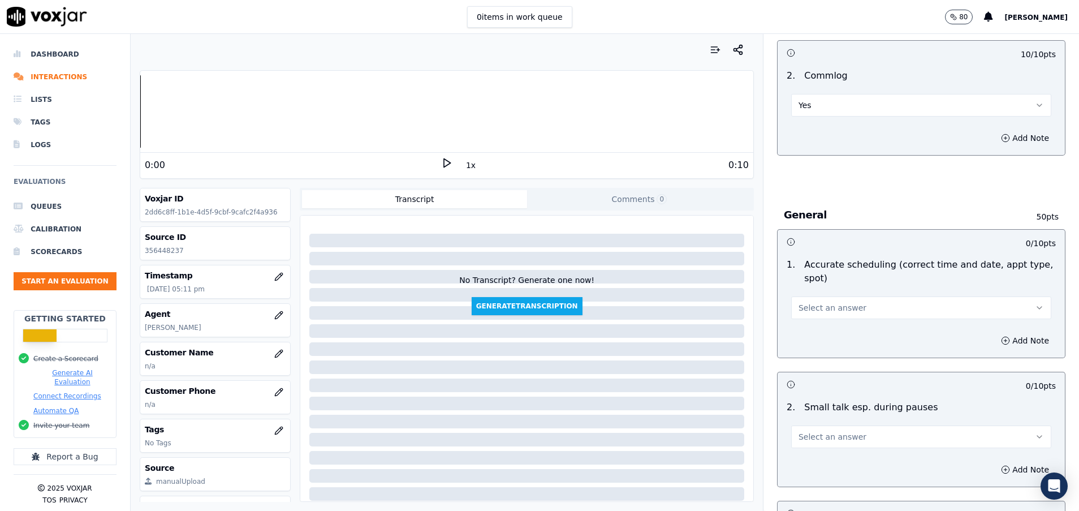
scroll to position [1018, 0]
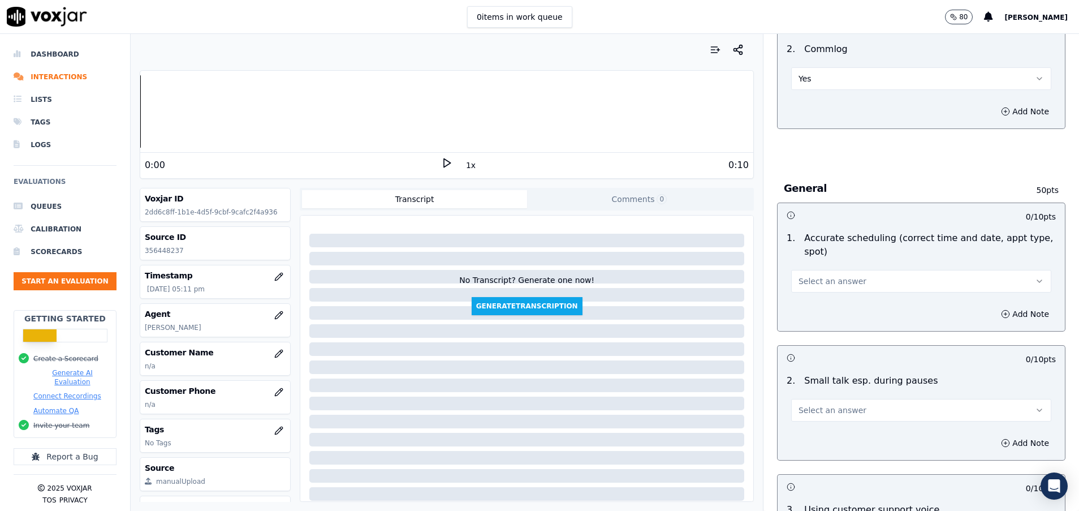
click at [851, 280] on button "Select an answer" at bounding box center [921, 281] width 260 height 23
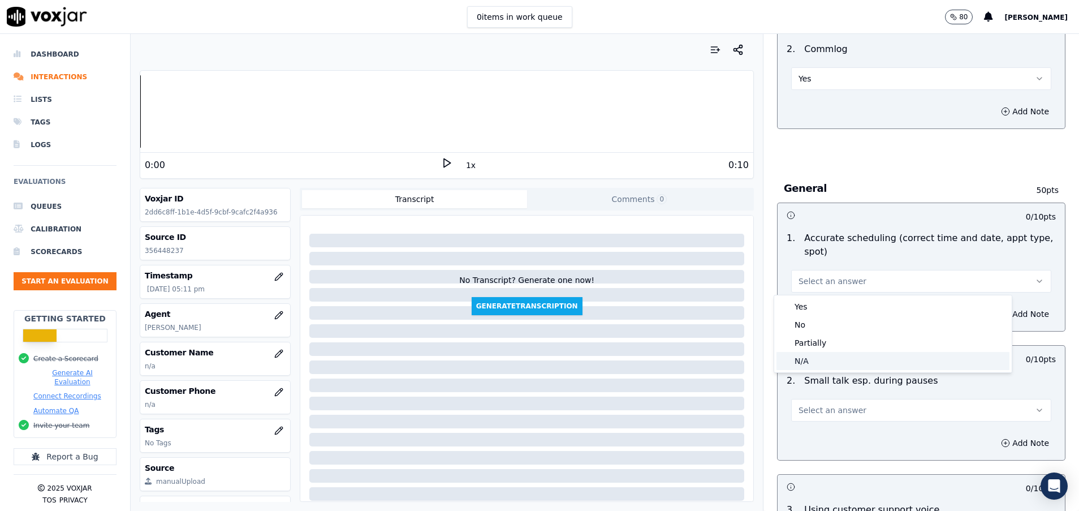
click at [861, 356] on div "N/A" at bounding box center [892, 361] width 233 height 18
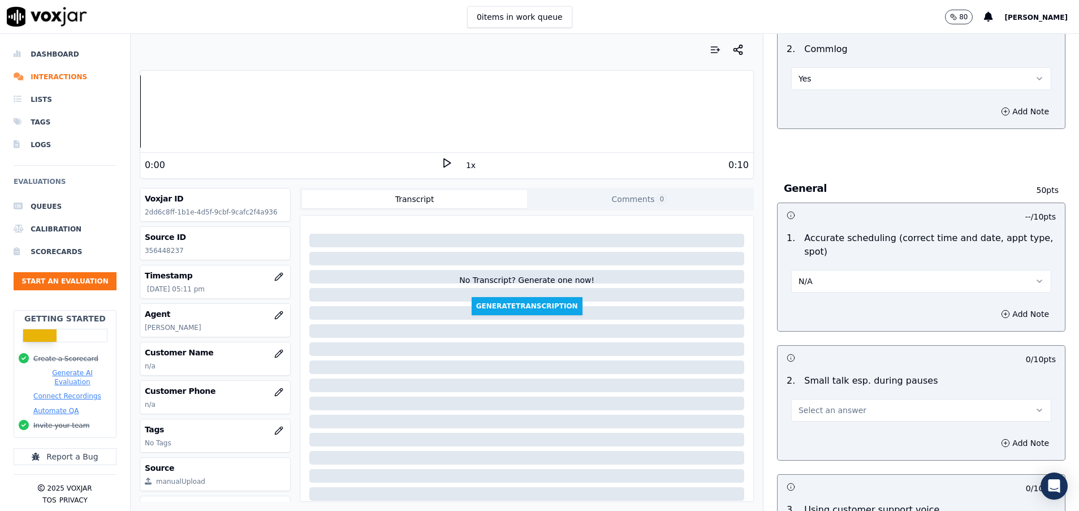
click at [854, 413] on button "Select an answer" at bounding box center [921, 410] width 260 height 23
click at [837, 432] on div "Yes" at bounding box center [892, 435] width 233 height 18
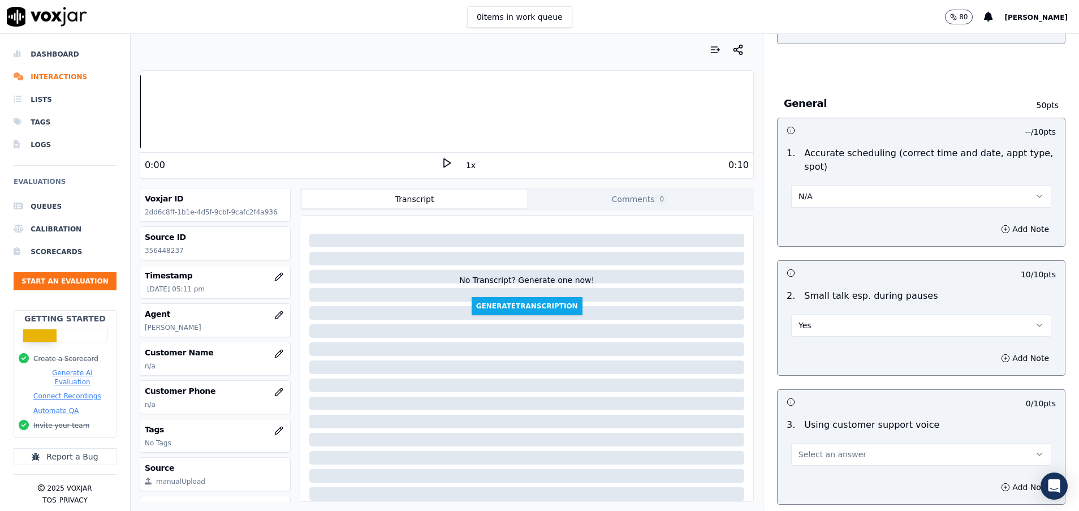
scroll to position [1187, 0]
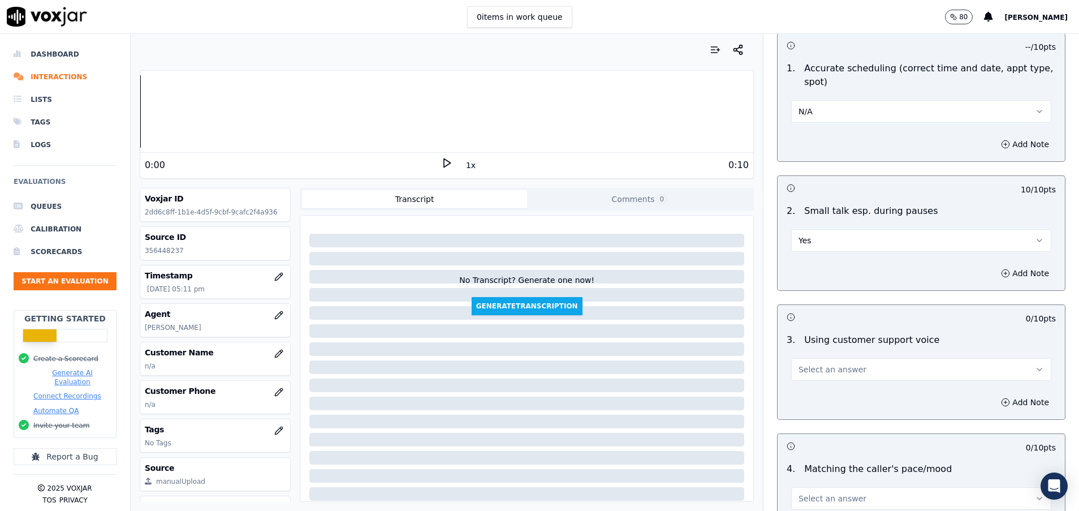
click at [828, 373] on span "Select an answer" at bounding box center [832, 369] width 68 height 11
click at [825, 393] on div "Yes" at bounding box center [892, 395] width 233 height 18
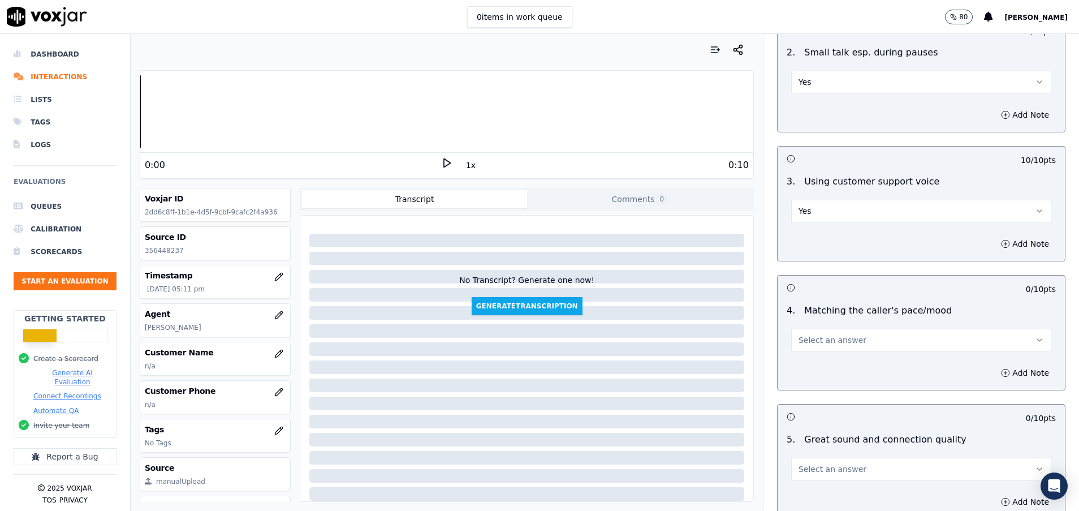
scroll to position [1357, 0]
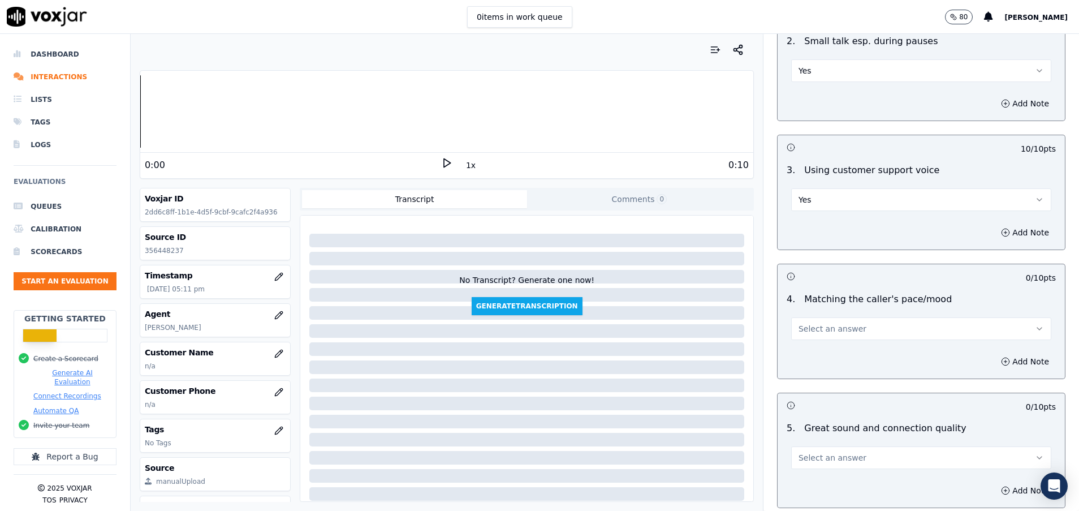
click at [818, 325] on span "Select an answer" at bounding box center [832, 328] width 68 height 11
click at [826, 350] on div "Yes" at bounding box center [892, 354] width 233 height 18
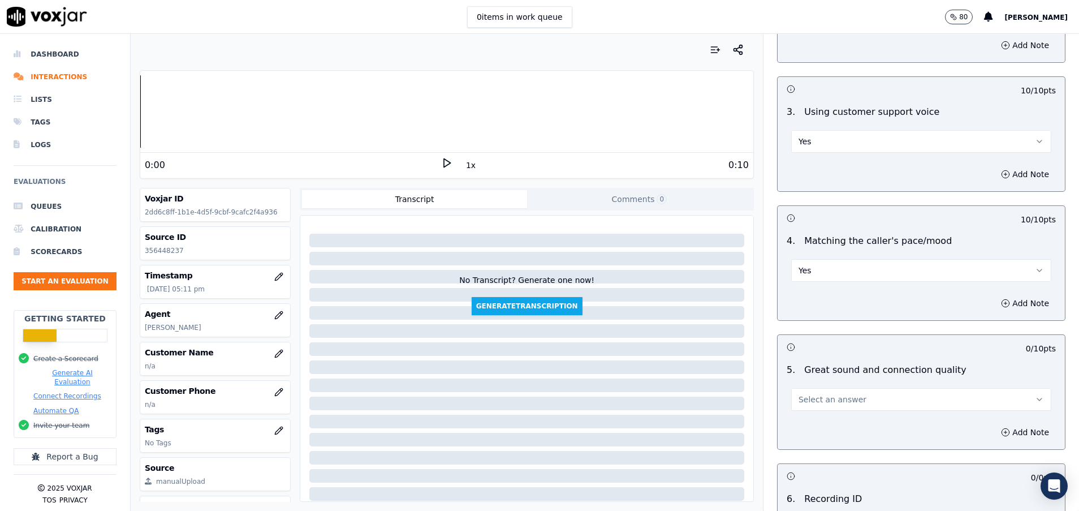
scroll to position [1442, 0]
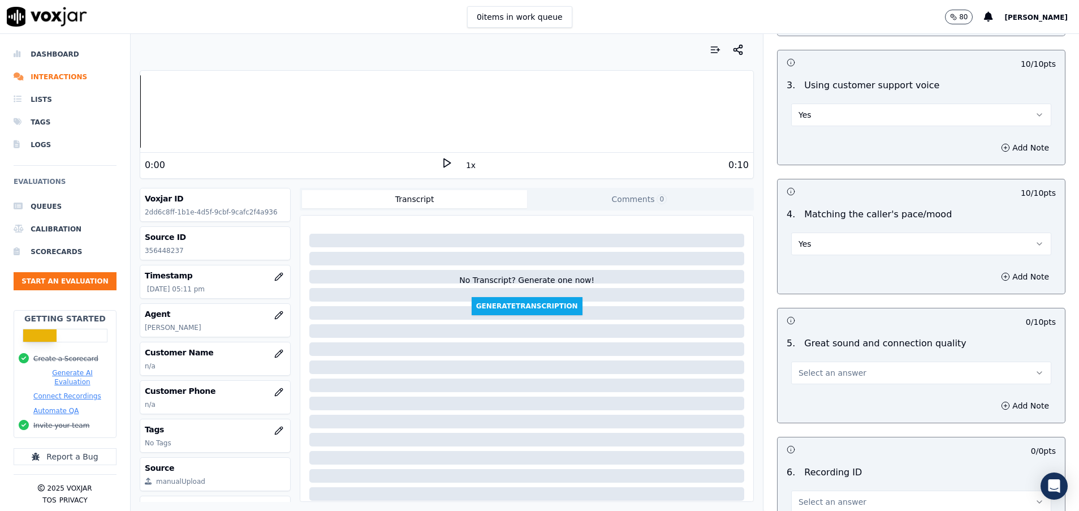
click at [824, 372] on span "Select an answer" at bounding box center [832, 372] width 68 height 11
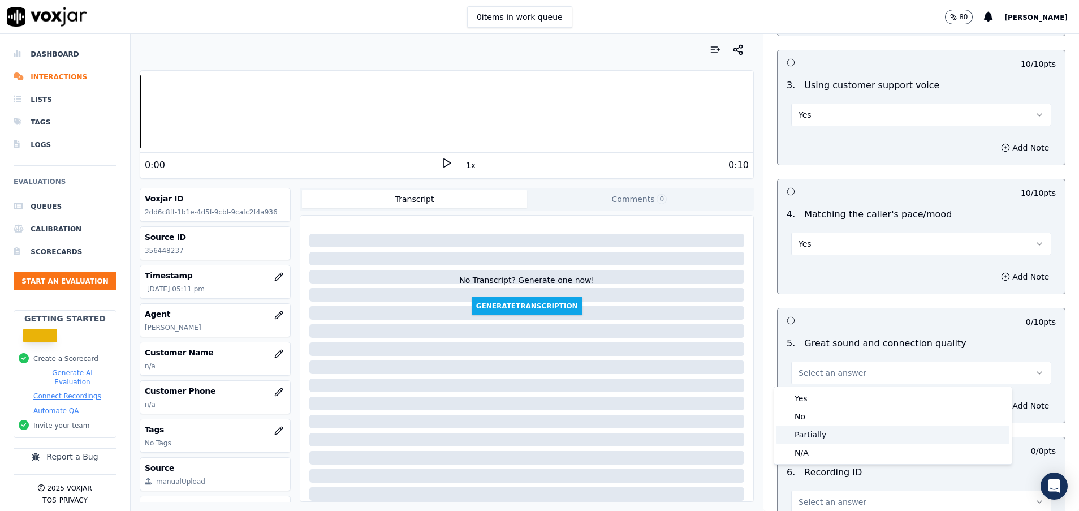
click at [837, 435] on div "Partially" at bounding box center [892, 434] width 233 height 18
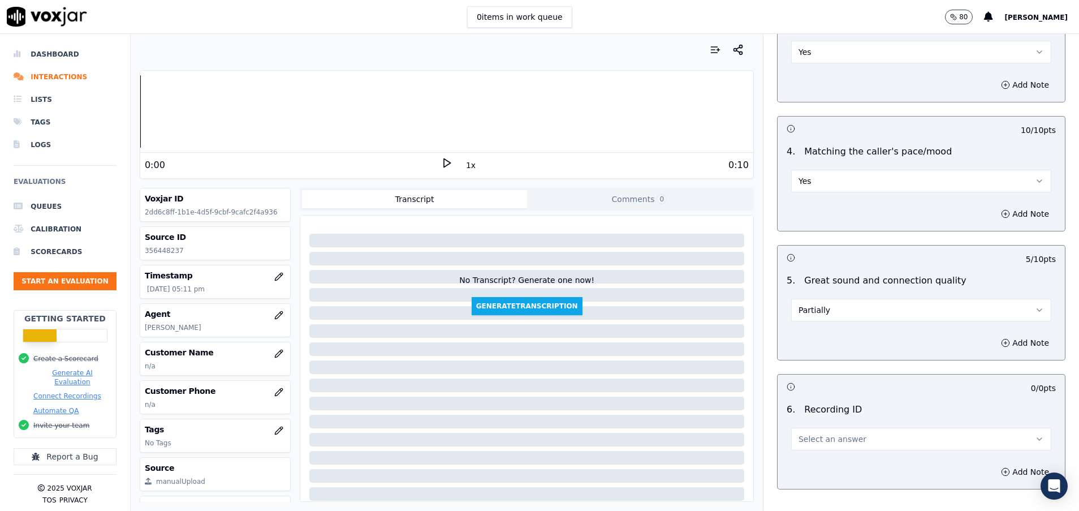
scroll to position [1527, 0]
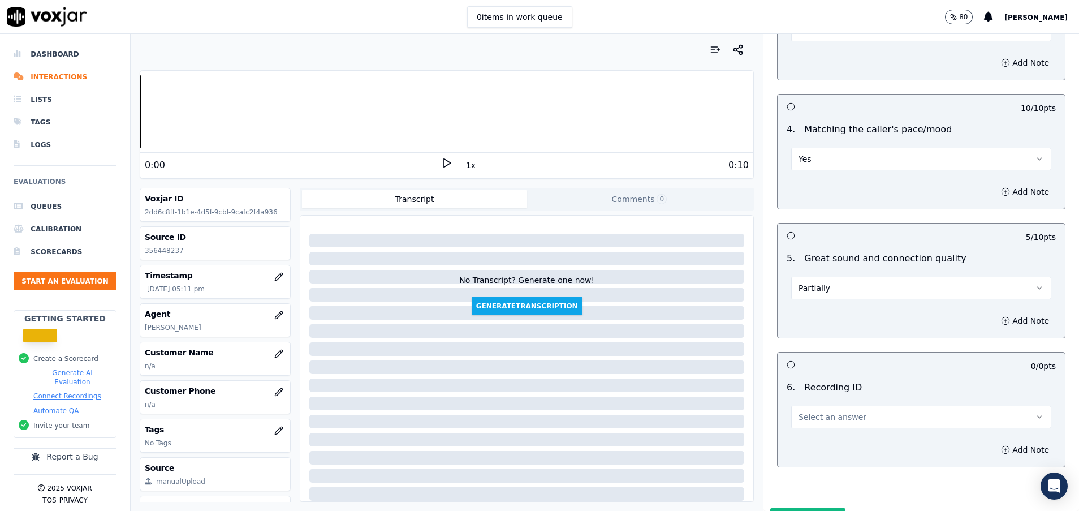
click at [831, 414] on span "Select an answer" at bounding box center [832, 416] width 68 height 11
click at [829, 449] on div "N/A" at bounding box center [892, 449] width 233 height 18
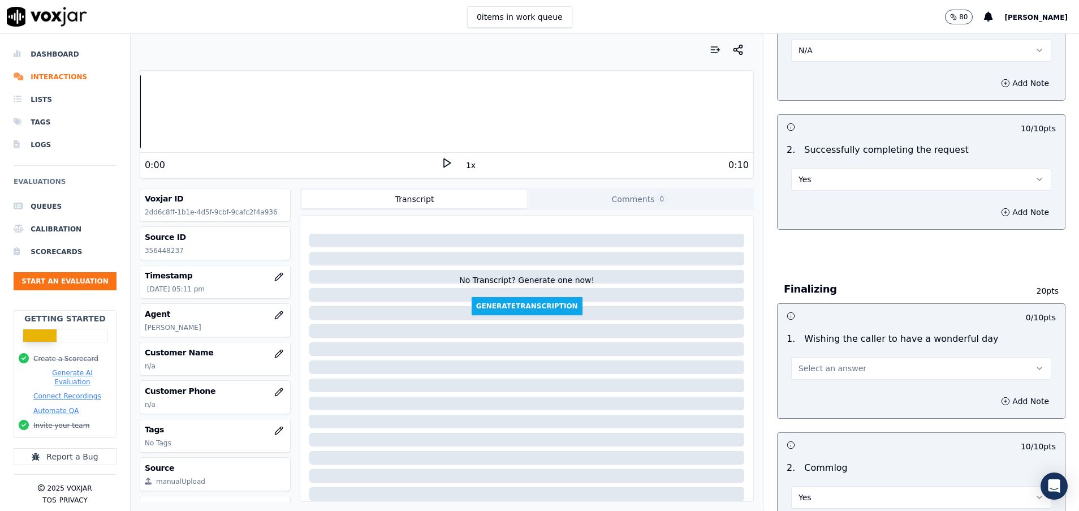
scroll to position [594, 0]
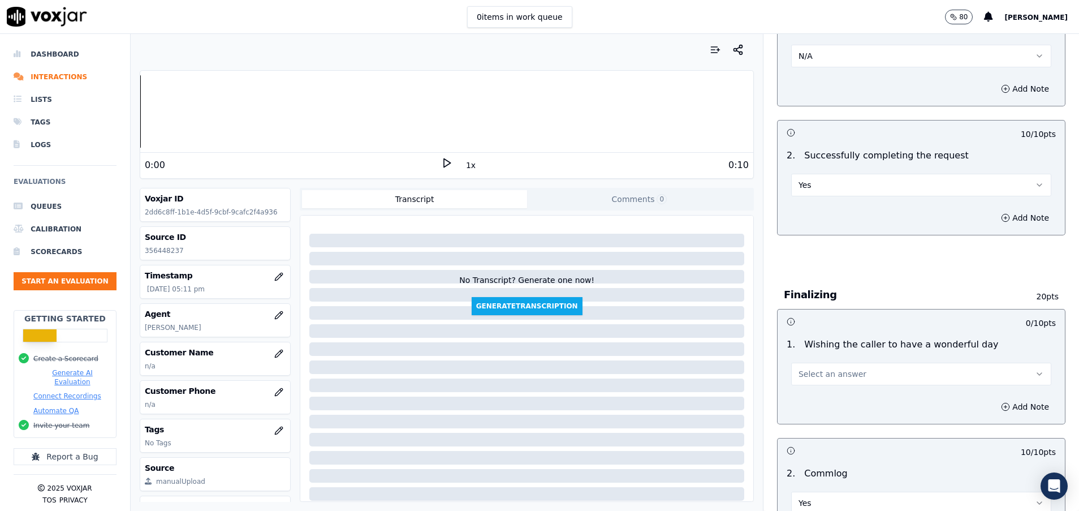
click at [815, 375] on span "Select an answer" at bounding box center [832, 373] width 68 height 11
click at [826, 406] on div "Yes" at bounding box center [892, 399] width 233 height 18
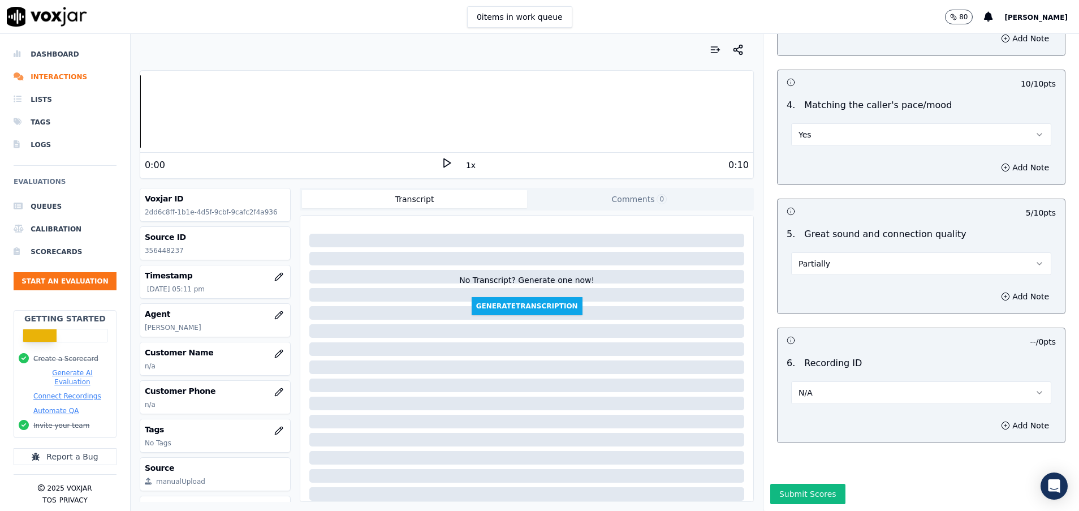
scroll to position [1590, 0]
click at [809, 483] on button "Submit Scores" at bounding box center [807, 493] width 75 height 20
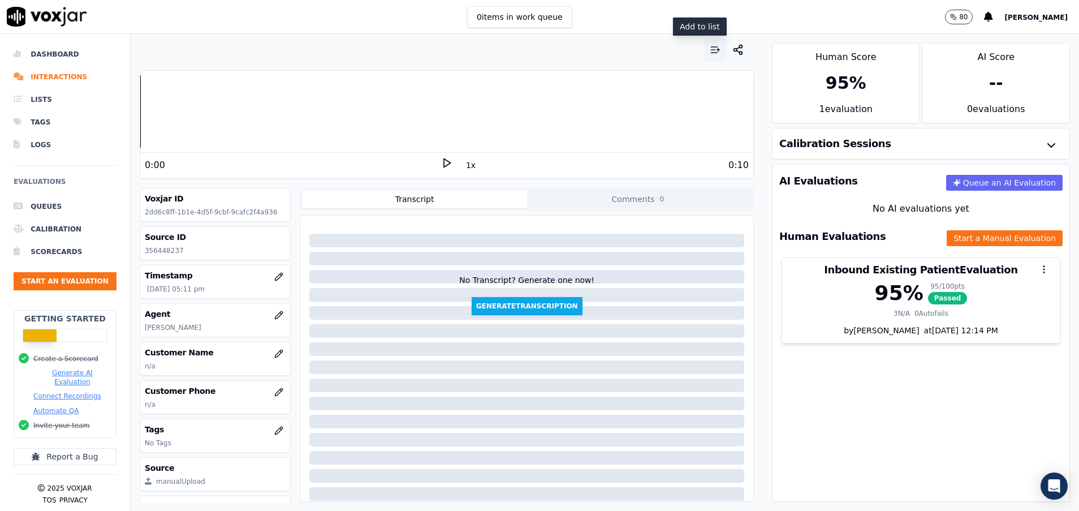
click at [710, 52] on icon "button" at bounding box center [715, 49] width 11 height 11
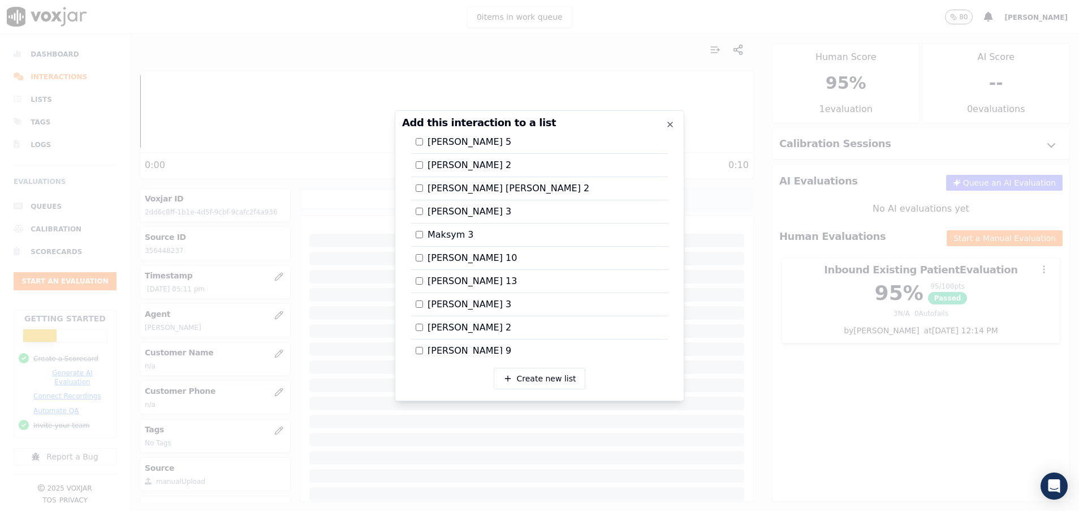
scroll to position [1190, 0]
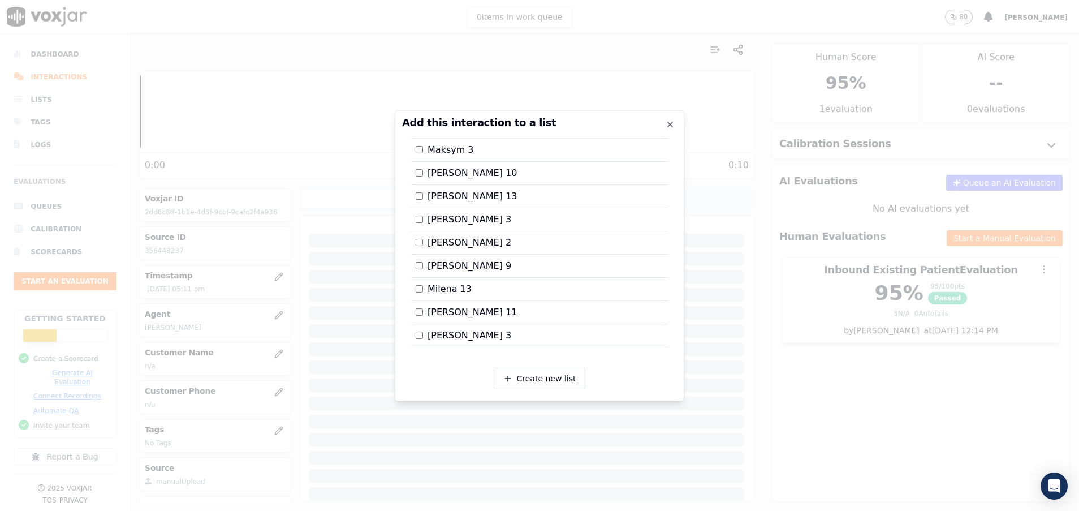
click at [810, 355] on div at bounding box center [539, 255] width 1079 height 511
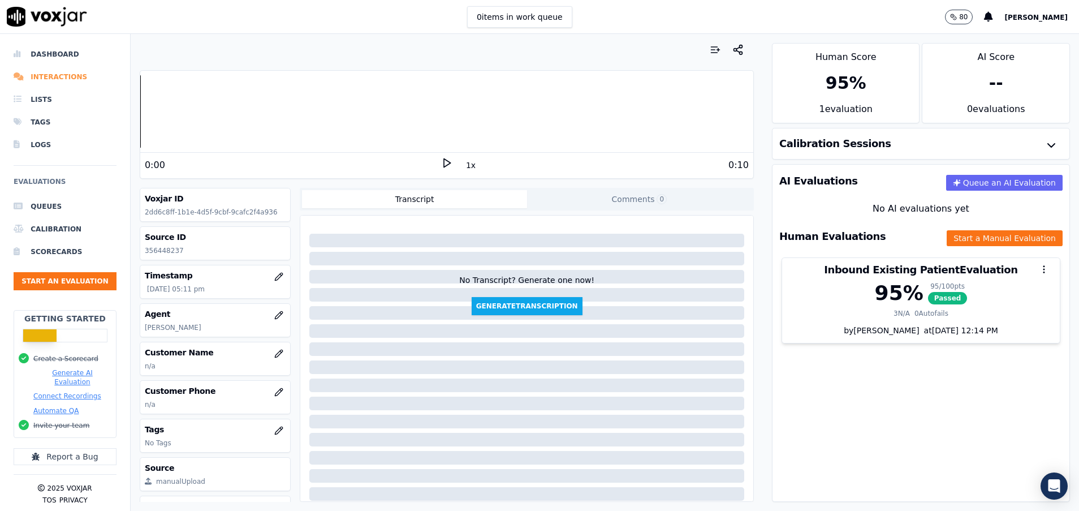
click at [68, 79] on li "Interactions" at bounding box center [65, 77] width 103 height 23
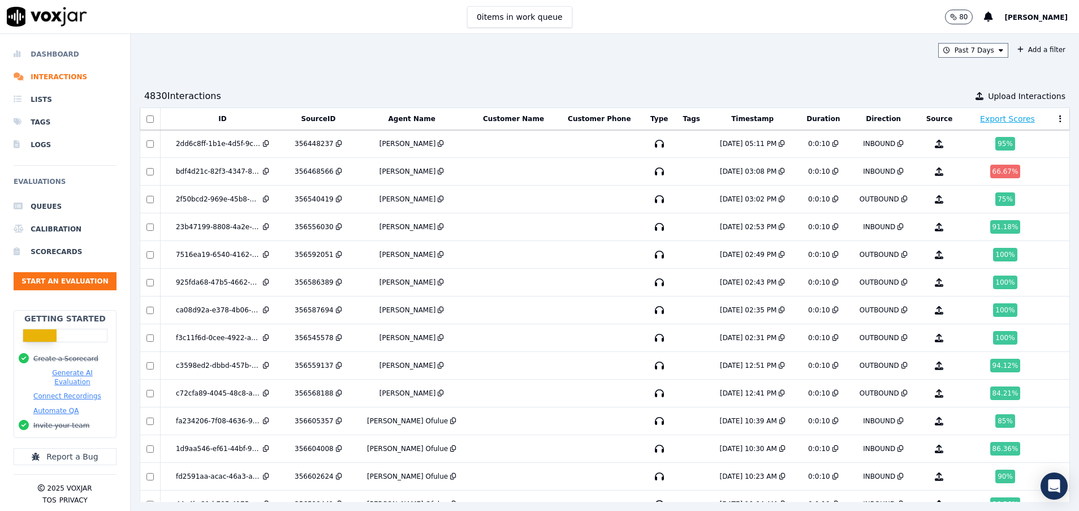
click at [50, 49] on li "Dashboard" at bounding box center [65, 54] width 103 height 23
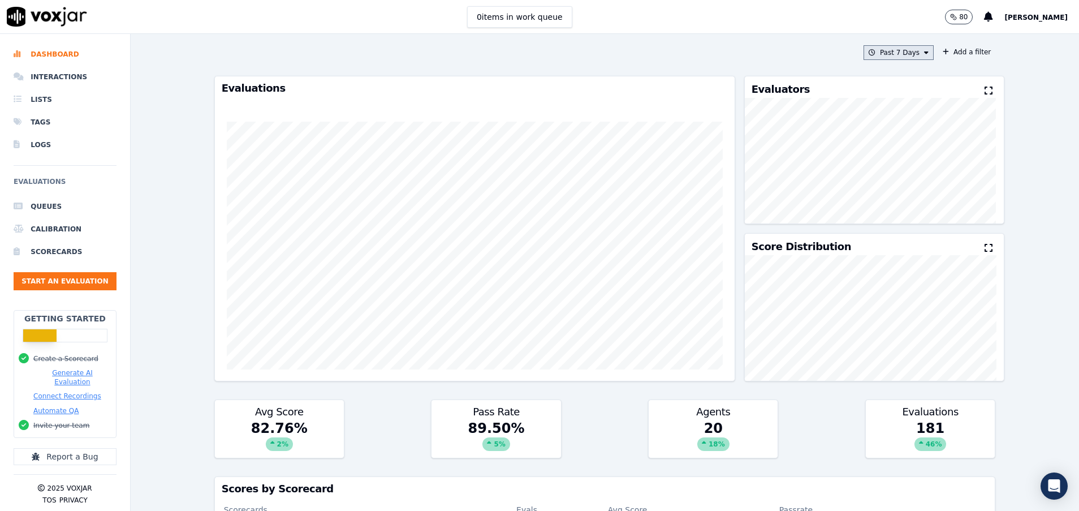
click at [902, 53] on button "Past 7 Days" at bounding box center [898, 52] width 70 height 15
click at [882, 86] on label "[DATE]" at bounding box center [895, 87] width 61 height 14
click at [906, 192] on button "Add" at bounding box center [917, 183] width 22 height 18
click at [906, 57] on button "[DATE]" at bounding box center [907, 52] width 54 height 15
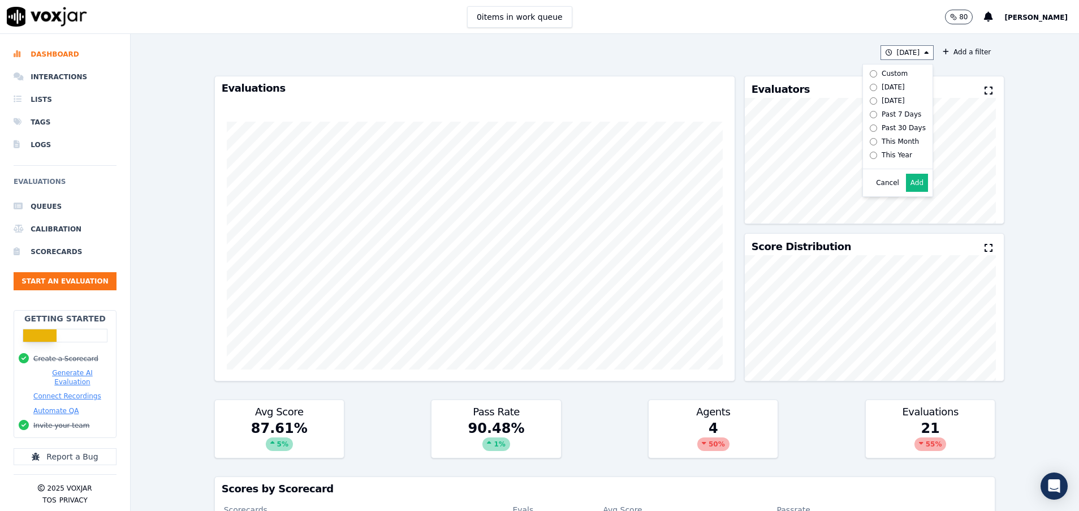
click at [1001, 75] on div "[DATE] Custom [DATE] [DATE] Past 7 Days Past 30 Days This Month This Year Cance…" at bounding box center [605, 272] width 948 height 477
